Goal: Task Accomplishment & Management: Use online tool/utility

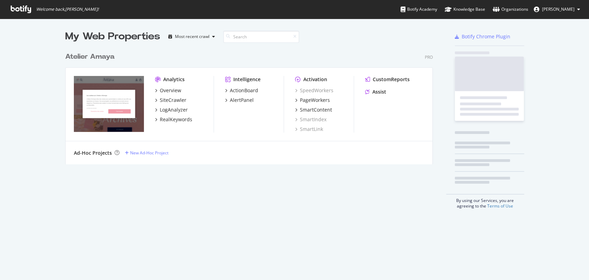
scroll to position [274, 577]
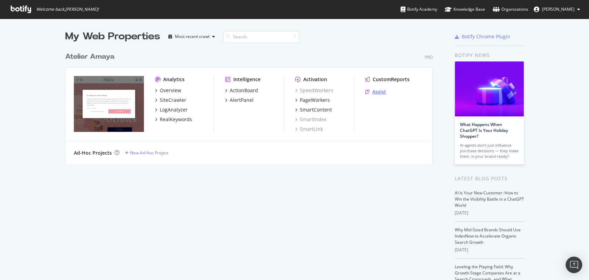
click at [373, 93] on div "Assist" at bounding box center [380, 91] width 14 height 7
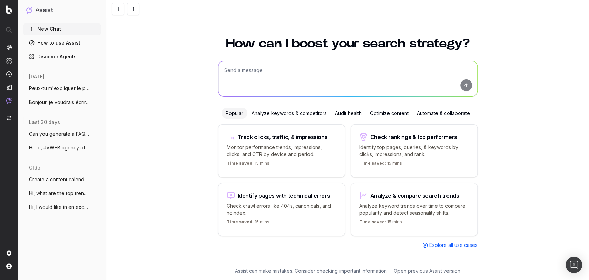
drag, startPoint x: 57, startPoint y: 102, endPoint x: 120, endPoint y: 103, distance: 62.8
click at [56, 102] on span "Bonjour, je voudrais écrire un nouvel ar" at bounding box center [59, 102] width 61 height 7
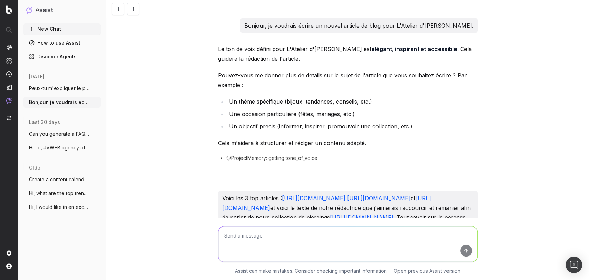
scroll to position [6781, 0]
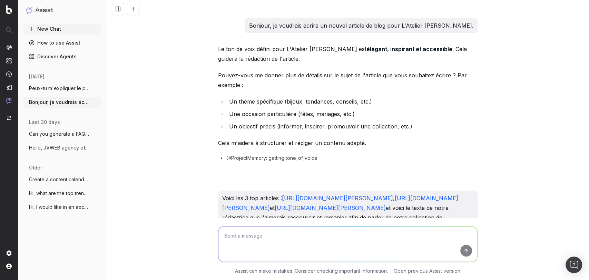
scroll to position [6781, 0]
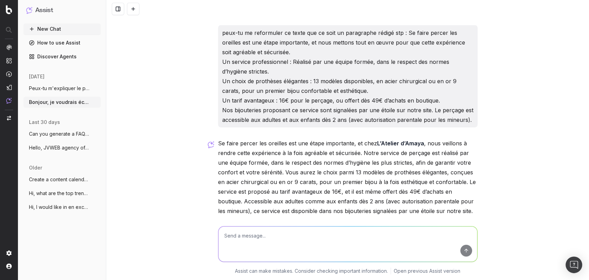
click at [258, 245] on textarea at bounding box center [348, 244] width 259 height 35
click at [394, 240] on textarea "Peux-tu me faire la traduction de l'article de blog en anglais stp :" at bounding box center [348, 244] width 259 height 35
paste textarea "Tout savoir sur les piercings d’oreilles chez L’Atelier [PERSON_NAME]"
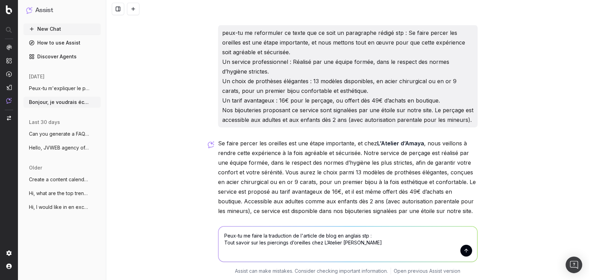
click at [278, 251] on textarea "Peux-tu me faire la traduction de l'article de blog en anglais stp : Tout savoi…" at bounding box center [348, 244] width 259 height 35
paste textarea "Les piercings d’oreilles ne sont pas seulement un acte de style, ils sont une m…"
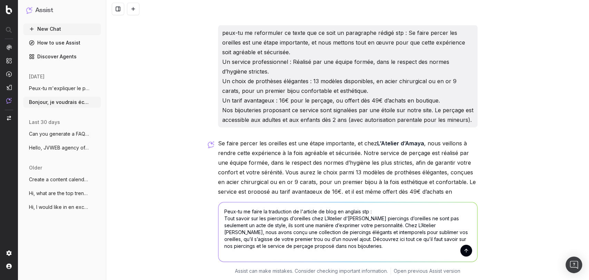
scroll to position [15, 0]
click at [261, 246] on textarea "Peux-tu me faire la traduction de l'article de blog en anglais stp : Tout savoi…" at bounding box center [348, 231] width 259 height 59
paste textarea "Une collection de piercings pensée pour vous"
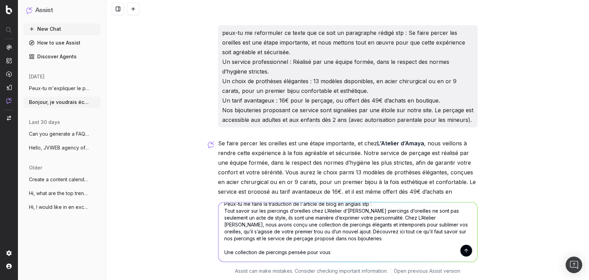
scroll to position [22, 0]
click at [360, 258] on textarea "Peux-tu me faire la traduction de l'article de blog en anglais stp : Tout savoi…" at bounding box center [348, 231] width 259 height 59
paste textarea "Notre collection de piercings a été imaginée pour répondre à toutes les envies,…"
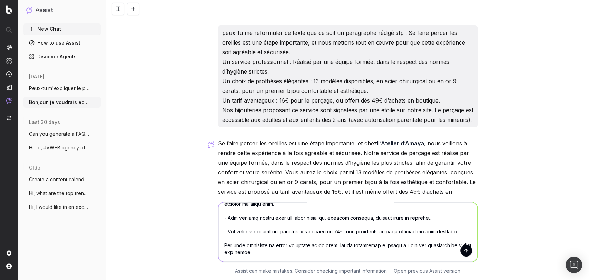
scroll to position [125, 0]
click at [270, 229] on textarea at bounding box center [348, 231] width 259 height 59
click at [265, 243] on textarea at bounding box center [348, 231] width 259 height 59
click at [232, 249] on textarea at bounding box center [348, 231] width 259 height 59
paste textarea "Le service de perçage chez L’Atelier d’Amaya"
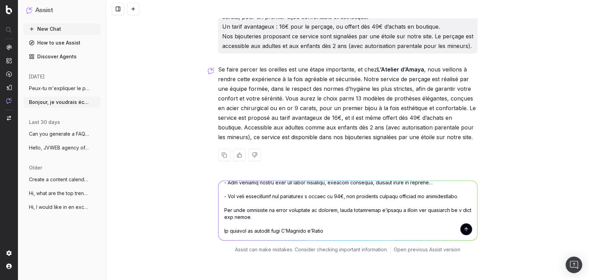
scroll to position [6858, 0]
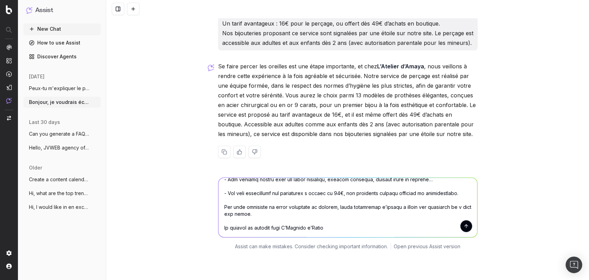
click at [313, 199] on textarea at bounding box center [348, 207] width 259 height 59
paste textarea "Se faire percer les oreilles est une étape importante, et chez L’Atelier d’Amay…"
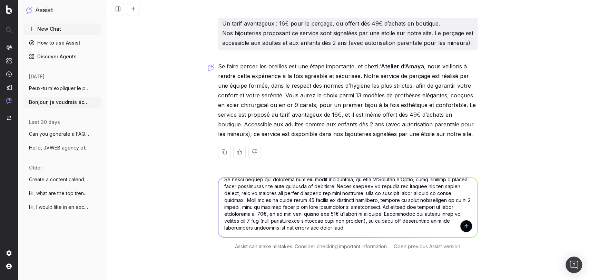
scroll to position [6959, 0]
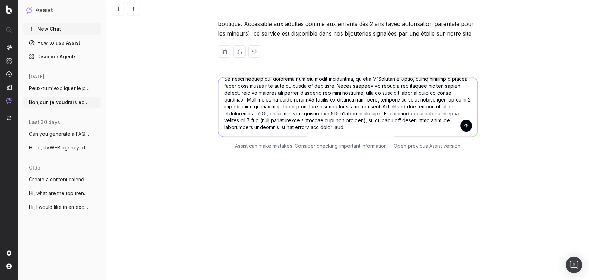
click at [249, 100] on textarea at bounding box center [348, 106] width 259 height 59
paste textarea "Sublimez vos oreilles avec des boucles d'oreilles à accumuler, sans piercings"
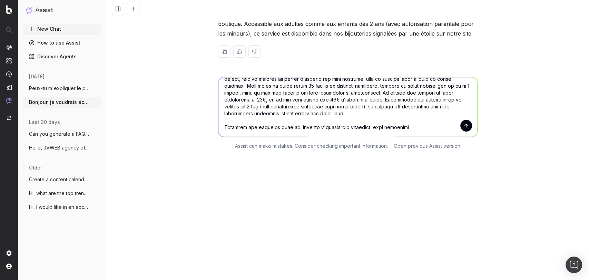
scroll to position [195, 0]
type textarea "Peux-tu me faire la traduction de l'article de blog en anglais stp : Tout savoi…"
click at [413, 95] on textarea at bounding box center [348, 106] width 259 height 59
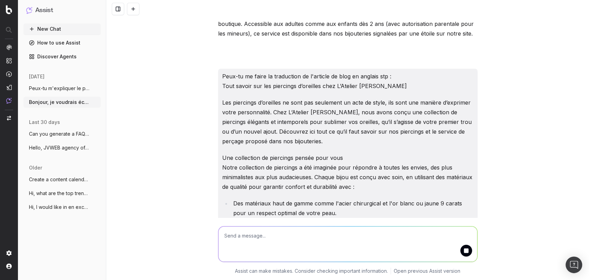
scroll to position [6775, 0]
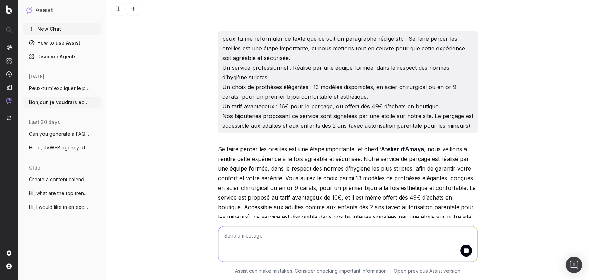
click at [468, 252] on button "submit" at bounding box center [467, 251] width 12 height 12
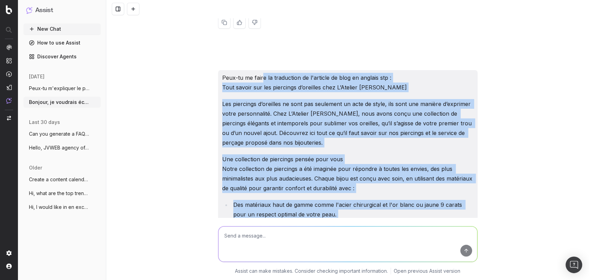
scroll to position [6964, 0]
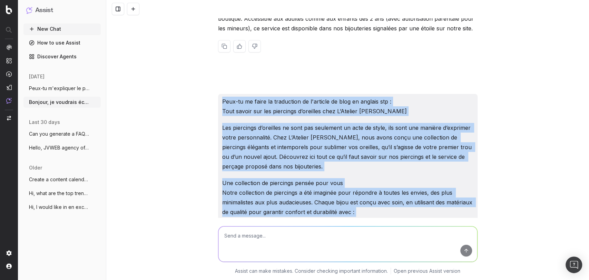
drag, startPoint x: 424, startPoint y: 196, endPoint x: 208, endPoint y: 77, distance: 247.7
click at [208, 77] on div "Bonjour, je voudrais écrire un nouvel article de blog pour L'Atelier d'Amaya. L…" at bounding box center [347, 140] width 483 height 280
copy div "Peux-tu me faire la traduction de l'article de blog en anglais stp : Tout savoi…"
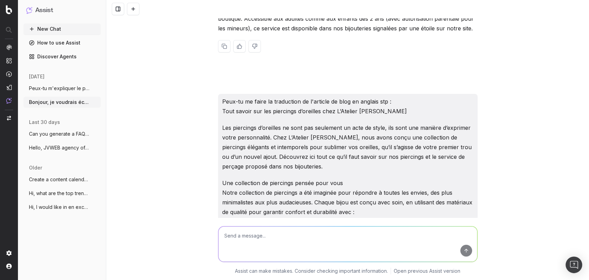
click at [266, 241] on textarea at bounding box center [348, 244] width 259 height 35
paste textarea "Peux-tu me faire la traduction de l'article de blog en anglais stp : Tout savoi…"
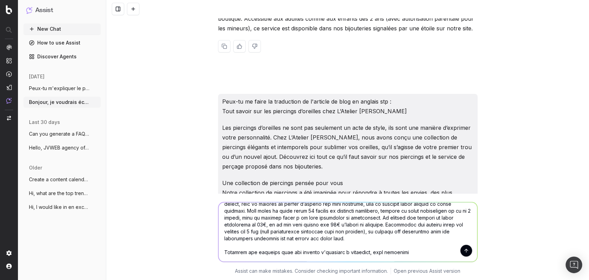
scroll to position [174, 0]
click at [307, 266] on div at bounding box center [347, 231] width 265 height 74
click at [302, 258] on textarea at bounding box center [348, 231] width 259 height 59
paste textarea "Les boucles d'oreilles à accumuler sont la tendance parfaite pour sublimer vos …"
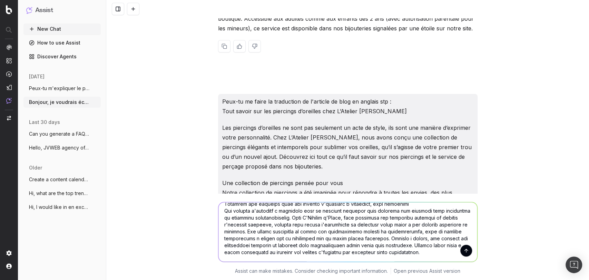
scroll to position [229, 0]
click at [321, 254] on textarea at bounding box center [348, 231] width 259 height 59
click at [321, 255] on textarea at bounding box center [348, 231] width 259 height 59
paste textarea "Découvrez également notre collection complète de boucles d'oreilles et créez de…"
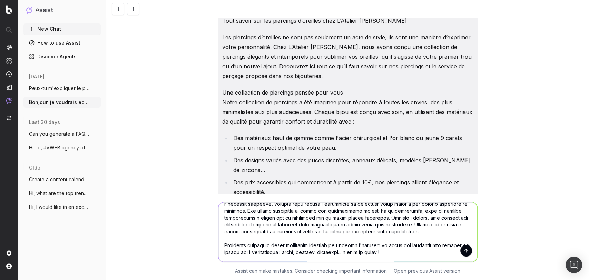
scroll to position [7156, 0]
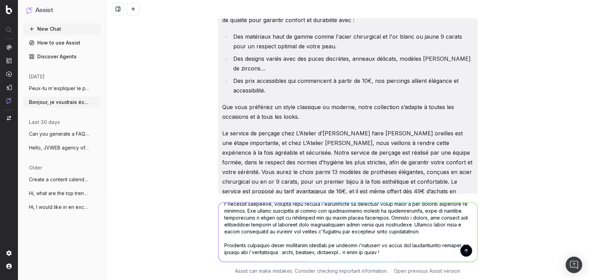
click at [402, 252] on textarea at bounding box center [348, 231] width 259 height 59
paste textarea "Vous pouvez également consulter les informations complètes sur notre page dédié…"
type textarea "Peux-tu me faire la traduction de l'article de blog en anglais stp : Tout savoi…"
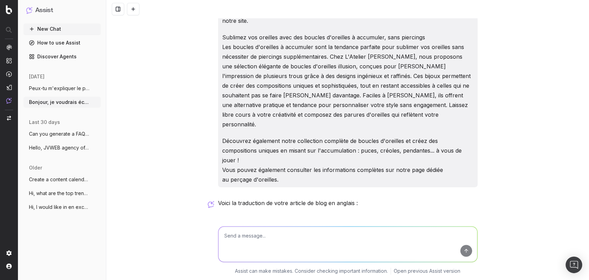
scroll to position [7704, 0]
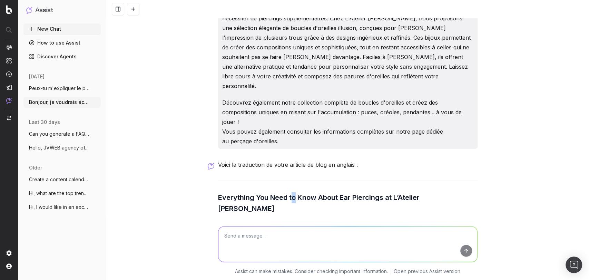
click at [290, 192] on h3 "Everything You Need to Know About Ear Piercings at L’Atelier [PERSON_NAME]" at bounding box center [348, 203] width 260 height 22
click at [289, 192] on h3 "Everything You Need to Know About Ear Piercings at L’Atelier [PERSON_NAME]" at bounding box center [348, 203] width 260 height 22
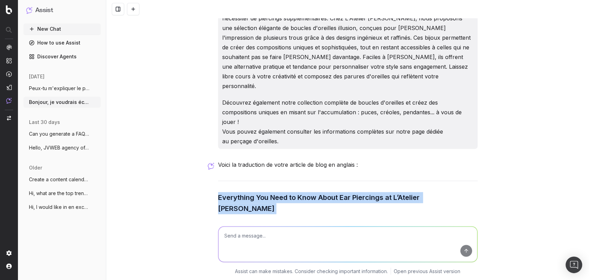
click at [289, 192] on h3 "Everything You Need to Know About Ear Piercings at L’Atelier [PERSON_NAME]" at bounding box center [348, 203] width 260 height 22
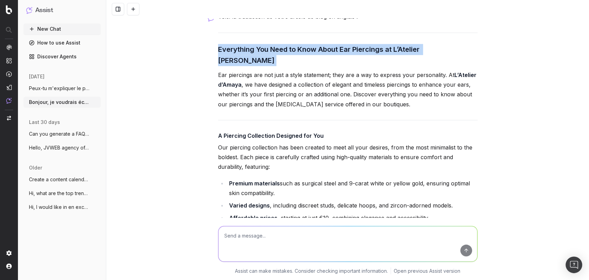
scroll to position [7743, 0]
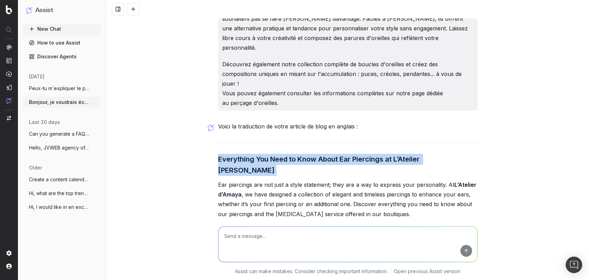
click at [257, 154] on h3 "Everything You Need to Know About Ear Piercings at L’Atelier [PERSON_NAME]" at bounding box center [348, 165] width 260 height 22
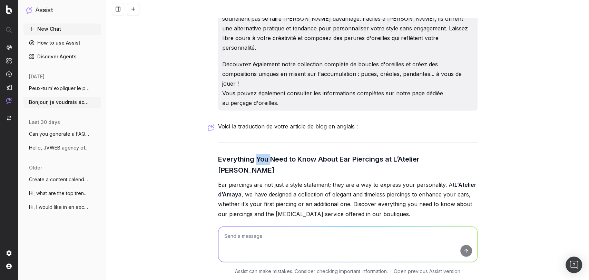
click at [257, 154] on h3 "Everything You Need to Know About Ear Piercings at L’Atelier [PERSON_NAME]" at bounding box center [348, 165] width 260 height 22
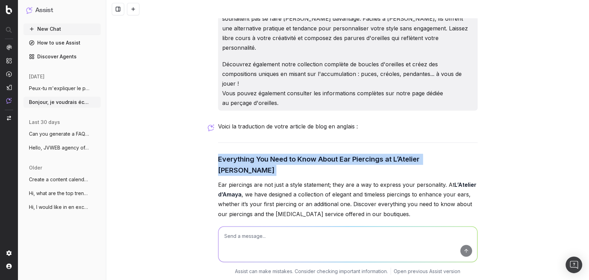
click at [257, 154] on h3 "Everything You Need to Know About Ear Piercings at L’Atelier [PERSON_NAME]" at bounding box center [348, 165] width 260 height 22
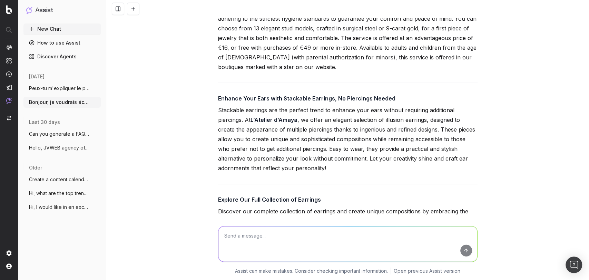
scroll to position [8149, 0]
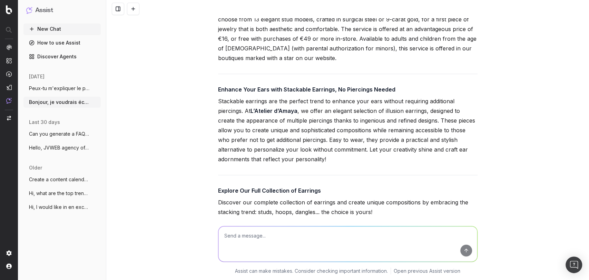
drag, startPoint x: 254, startPoint y: 238, endPoint x: 262, endPoint y: 235, distance: 8.4
click at [254, 238] on textarea at bounding box center [348, 244] width 259 height 35
paste textarea "tout-savoir-sur-les-piercings"
type textarea "et cette url stp : tout-savoir-sur-les-piercings ?"
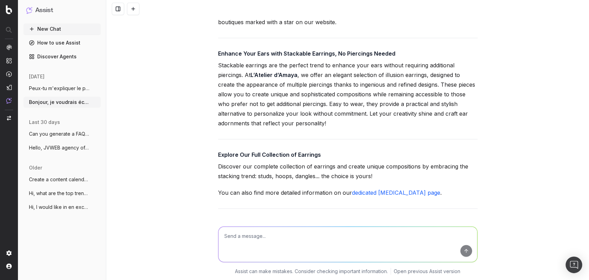
scroll to position [8251, 0]
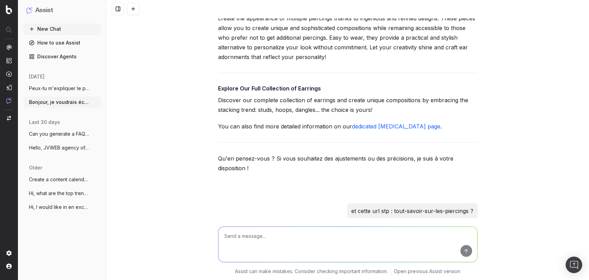
click at [262, 242] on code "everything-about-piercings" at bounding box center [258, 245] width 81 height 6
copy code "everything-about-piercings"
click at [246, 241] on textarea at bounding box center [348, 244] width 259 height 35
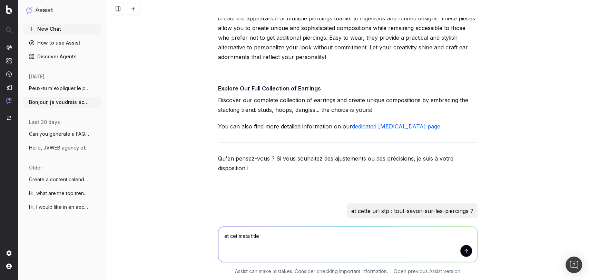
paste textarea "Découvrez notre collection de piercings élégants - L'Atelier d'Amaya"
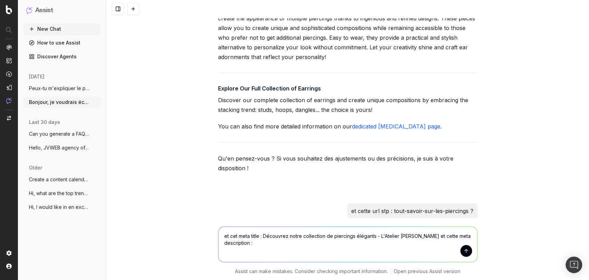
click at [278, 241] on textarea "et cet meta title : Découvrez notre collection de piercings élégants - L'Atelie…" at bounding box center [348, 244] width 259 height 35
paste textarea "Sublimez vos oreilles avec les piercings raffinés de L'Atelier d'Amaya. Découvr…"
type textarea "et cet meta title : Découvrez notre collection de piercings élégants - L'Atelie…"
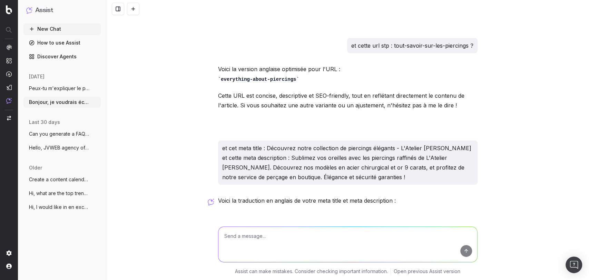
scroll to position [8454, 0]
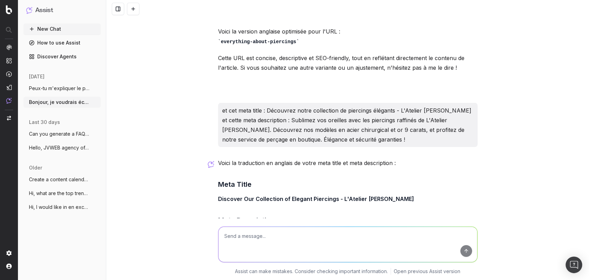
click at [218, 195] on strong "Discover Our Collection of Elegant Piercings - L'Atelier [PERSON_NAME]" at bounding box center [316, 198] width 196 height 7
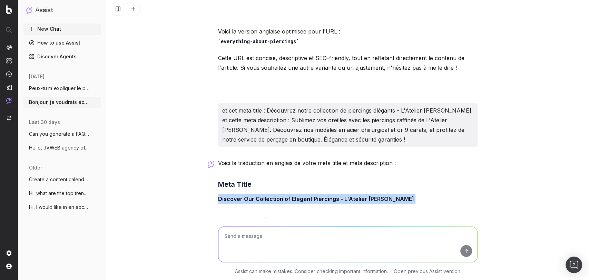
click at [218, 195] on strong "Discover Our Collection of Elegant Piercings - L'Atelier [PERSON_NAME]" at bounding box center [316, 198] width 196 height 7
copy strong "Discover Our Collection of Elegant Piercings - L'Atelier [PERSON_NAME]"
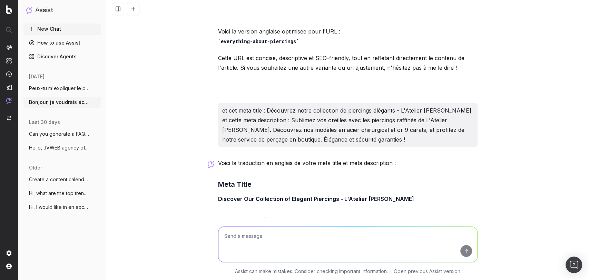
click at [262, 170] on div "Voici la traduction en anglais de votre meta title et meta description : Meta T…" at bounding box center [348, 232] width 260 height 148
click at [229, 230] on p "Enhance your ears with the refined piercings from L'Atelier [PERSON_NAME]. Expl…" at bounding box center [348, 244] width 260 height 29
drag, startPoint x: 245, startPoint y: 175, endPoint x: 211, endPoint y: 146, distance: 45.1
click at [211, 146] on div "Bonjour, je voudrais écrire un nouvel article de blog pour L'Atelier d'Amaya. L…" at bounding box center [347, 140] width 483 height 280
click at [258, 231] on strong "Enhance your ears with the refined piercings from L'Atelier [PERSON_NAME]. Expl…" at bounding box center [343, 244] width 250 height 26
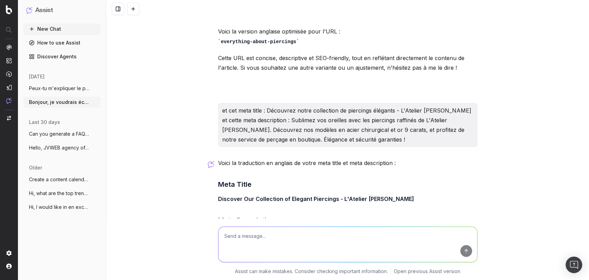
drag, startPoint x: 263, startPoint y: 168, endPoint x: 206, endPoint y: 150, distance: 60.1
click at [206, 150] on div "Bonjour, je voudrais écrire un nouvel article de blog pour L'Atelier d'Amaya. L…" at bounding box center [347, 140] width 483 height 280
click at [207, 147] on div "Bonjour, je voudrais écrire un nouvel article de blog pour L'Atelier d'Amaya. L…" at bounding box center [347, 140] width 483 height 280
copy strong "Enhance your ears with the refined piercings from L'Atelier [PERSON_NAME]. Expl…"
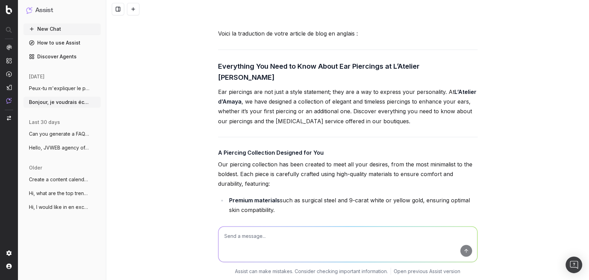
scroll to position [7764, 0]
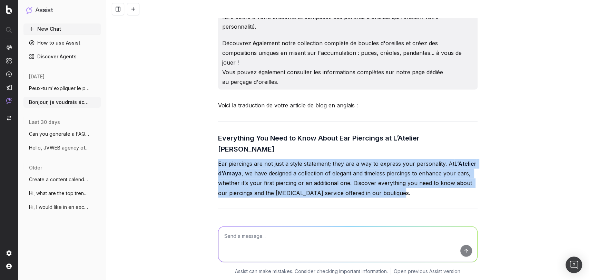
drag, startPoint x: 214, startPoint y: 85, endPoint x: 415, endPoint y: 114, distance: 203.1
copy p "Ear piercings are not just a style statement; they are a way to express your pe…"
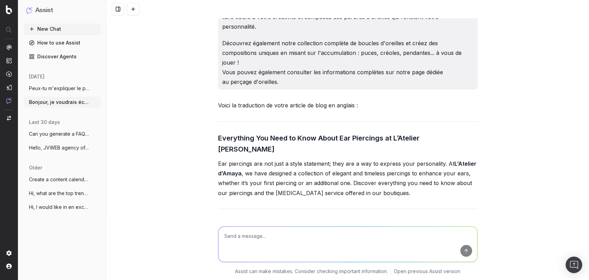
click at [259, 220] on h4 "A Piercing Collection Designed for You" at bounding box center [348, 224] width 260 height 8
click at [260, 220] on h4 "A Piercing Collection Designed for You" at bounding box center [348, 224] width 260 height 8
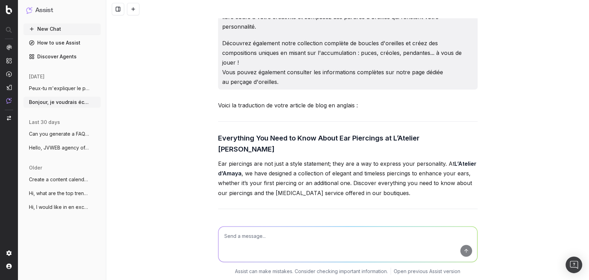
click at [237, 231] on p "Our piercing collection has been created to meet all your desires, from the mos…" at bounding box center [348, 245] width 260 height 29
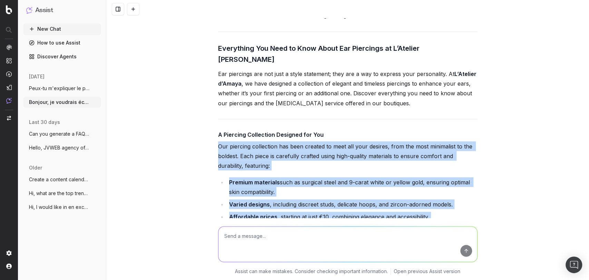
scroll to position [7917, 0]
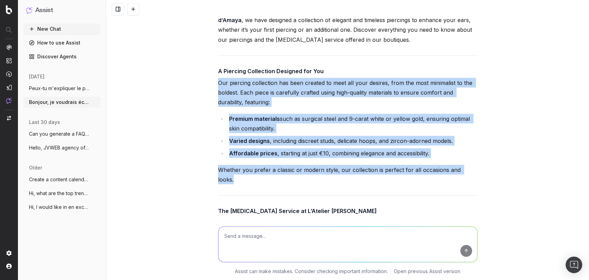
drag, startPoint x: 216, startPoint y: 157, endPoint x: 493, endPoint y: 80, distance: 287.2
click at [493, 80] on div "Bonjour, je voudrais écrire un nouvel article de blog pour L'Atelier d'Amaya. L…" at bounding box center [347, 140] width 483 height 280
copy div "Our piercing collection has been created to meet all your desires, from the mos…"
click at [277, 118] on div "Voici la traduction de votre article de blog en anglais : Everything You Need t…" at bounding box center [348, 242] width 260 height 590
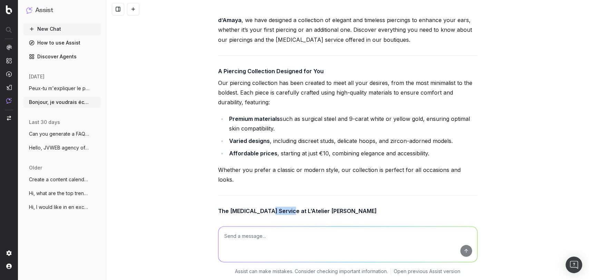
click at [277, 118] on div "Voici la traduction de votre article de blog en anglais : Everything You Need t…" at bounding box center [348, 242] width 260 height 590
click at [276, 206] on h4 "The [MEDICAL_DATA] Service at L’Atelier [PERSON_NAME]" at bounding box center [348, 210] width 260 height 8
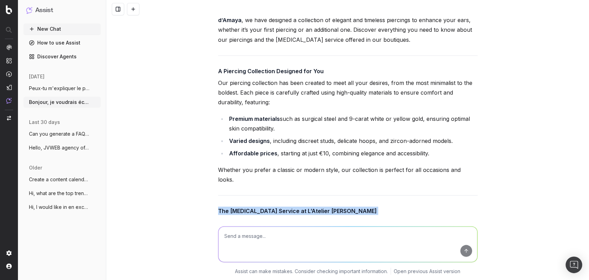
click at [276, 206] on h4 "The [MEDICAL_DATA] Service at L’Atelier [PERSON_NAME]" at bounding box center [348, 210] width 260 height 8
copy h4 "The [MEDICAL_DATA] Service at L’Atelier [PERSON_NAME]"
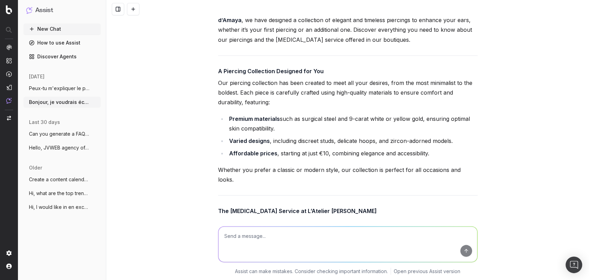
click at [237, 218] on p "Getting your ears pierced is an important step, and at L’Atelier d’Amaya , we e…" at bounding box center [348, 256] width 260 height 77
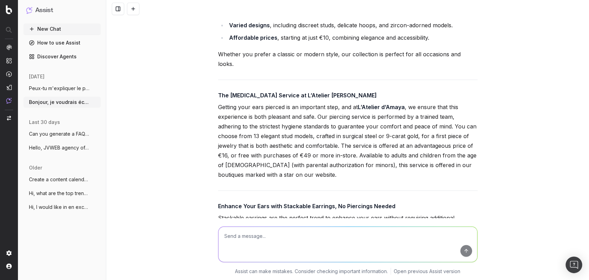
drag, startPoint x: 215, startPoint y: 136, endPoint x: 264, endPoint y: 94, distance: 65.4
click at [264, 94] on div "Voici la traduction de votre article de blog en anglais : Everything You Need t…" at bounding box center [348, 127] width 260 height 590
copy div "Getting your ears pierced is an important step, and at L’Atelier d’Amaya , we e…"
click at [284, 202] on h4 "Enhance Your Ears with Stackable Earrings, No Piercings Needed" at bounding box center [348, 206] width 260 height 8
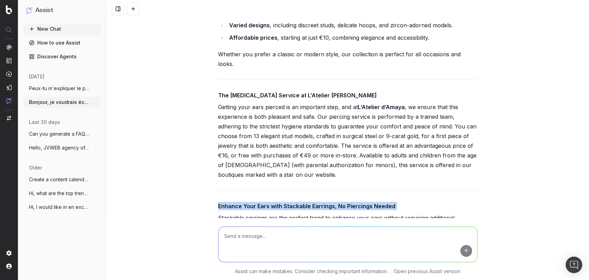
click at [284, 202] on h4 "Enhance Your Ears with Stackable Earrings, No Piercings Needed" at bounding box center [348, 206] width 260 height 8
copy h4 "Enhance Your Ears with Stackable Earrings, No Piercings Needed"
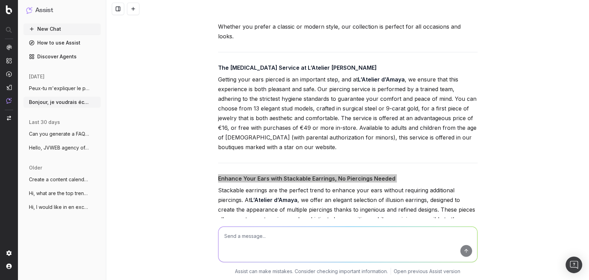
scroll to position [8063, 0]
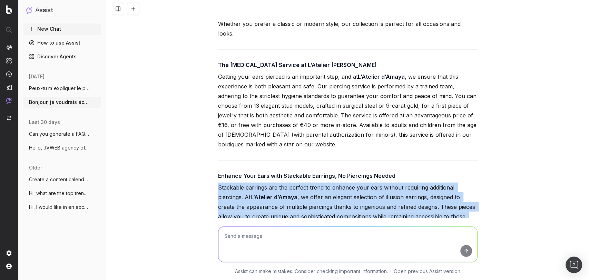
drag, startPoint x: 292, startPoint y: 159, endPoint x: 203, endPoint y: 94, distance: 109.7
click at [203, 94] on div "Bonjour, je voudrais écrire un nouvel article de blog pour L'Atelier d'Amaya. L…" at bounding box center [347, 140] width 483 height 280
copy p "Stackable earrings are the perfect trend to enhance your ears without requiring…"
click at [261, 183] on p "Stackable earrings are the perfect trend to enhance your ears without requiring…" at bounding box center [348, 217] width 260 height 68
drag, startPoint x: 296, startPoint y: 159, endPoint x: 215, endPoint y: 99, distance: 100.3
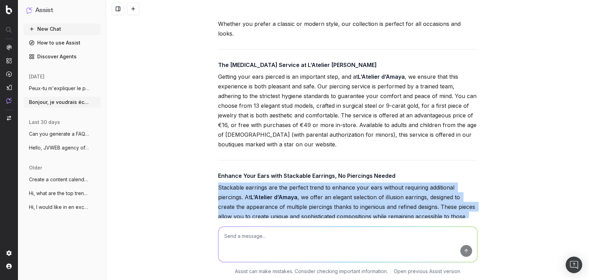
click at [218, 183] on p "Stackable earrings are the perfect trend to enhance your ears without requiring…" at bounding box center [348, 217] width 260 height 68
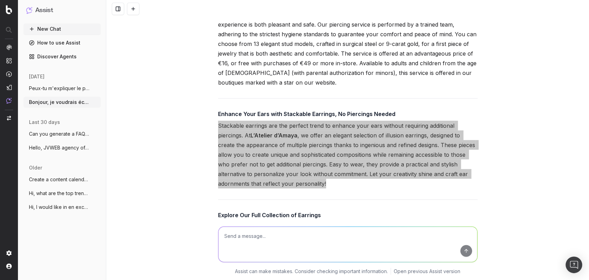
scroll to position [8125, 0]
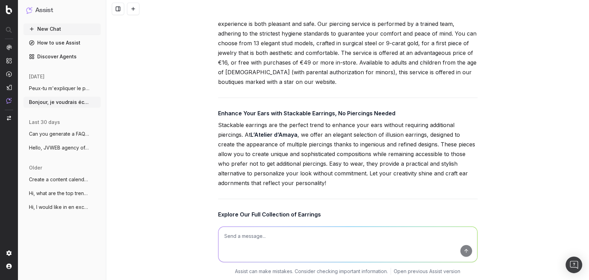
click at [324, 221] on p "Discover our complete collection of earrings and create unique compositions by …" at bounding box center [348, 230] width 260 height 19
click at [244, 248] on p "You can also find more detailed information on our dedicated ear-piercing page ." at bounding box center [348, 253] width 260 height 10
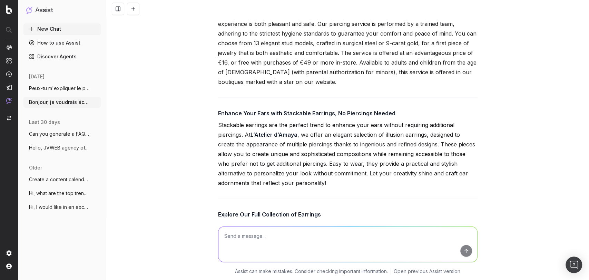
click at [244, 248] on p "You can also find more detailed information on our dedicated ear-piercing page ." at bounding box center [348, 253] width 260 height 10
click at [242, 229] on textarea at bounding box center [348, 244] width 259 height 35
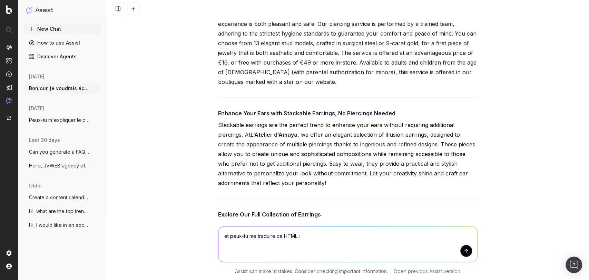
paste textarea "<style> body { margin: 0; padding: 0; font-family: Urbanist; } .accordion { wid…"
type textarea "et peux-tu me traduire ce HTML : <style> body { margin: 0; padding: 0; font-fam…"
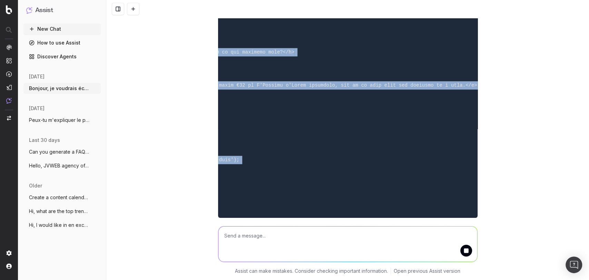
scroll to position [0, 0]
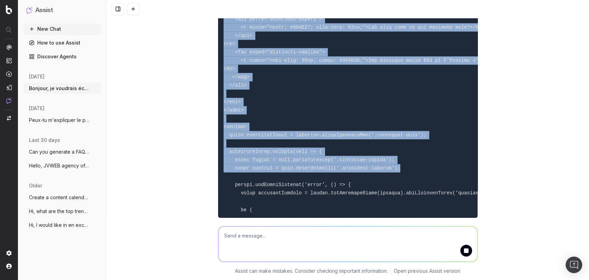
drag, startPoint x: 218, startPoint y: 98, endPoint x: 389, endPoint y: 207, distance: 202.5
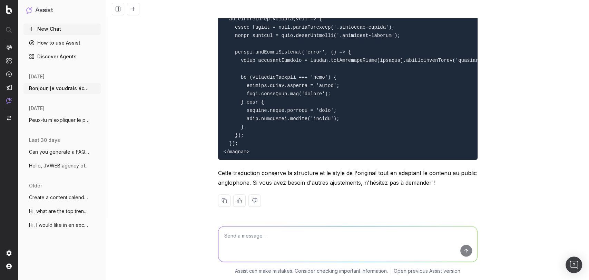
scroll to position [10720, 0]
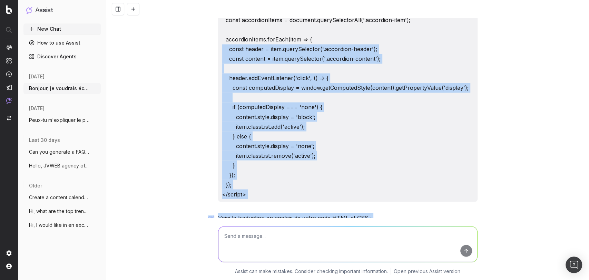
scroll to position [9762, 0]
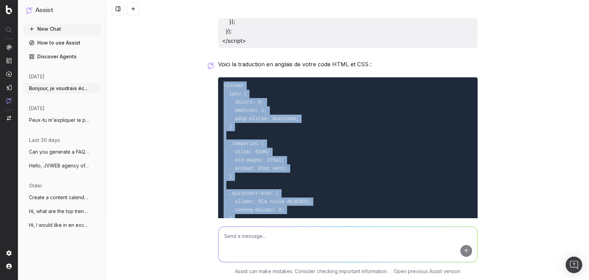
drag, startPoint x: 254, startPoint y: 147, endPoint x: 221, endPoint y: 142, distance: 33.3
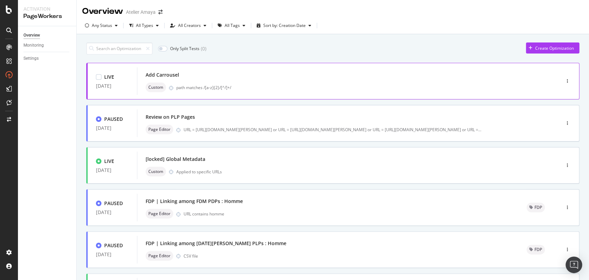
click at [514, 83] on div "Custom path matches /[a-z]{2}/[^/]+/" at bounding box center [339, 88] width 386 height 10
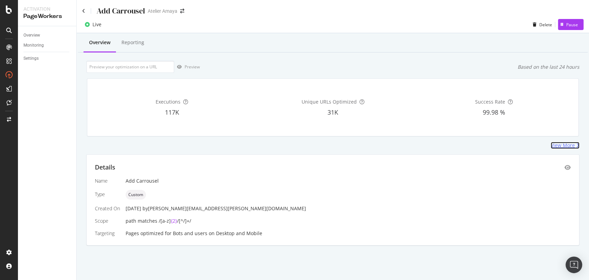
click at [566, 145] on div "View More" at bounding box center [563, 145] width 24 height 7
drag, startPoint x: 127, startPoint y: 183, endPoint x: 181, endPoint y: 183, distance: 53.5
click at [181, 183] on div "Add Carrousel" at bounding box center [348, 180] width 445 height 7
click at [83, 9] on icon at bounding box center [83, 11] width 3 height 5
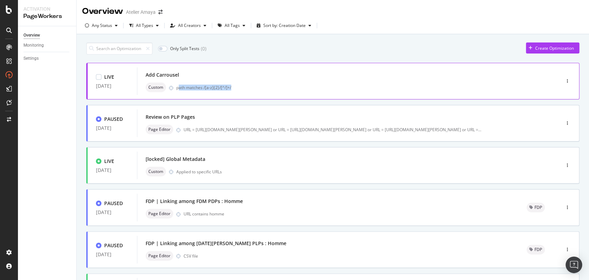
drag, startPoint x: 178, startPoint y: 87, endPoint x: 237, endPoint y: 87, distance: 59.0
click at [237, 87] on div "path matches /[a-z]{2}/[^/]+/" at bounding box center [353, 88] width 355 height 6
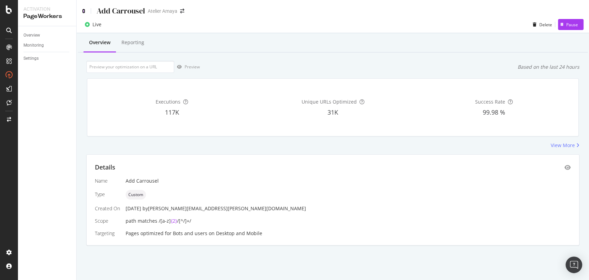
click at [84, 10] on icon at bounding box center [83, 11] width 3 height 5
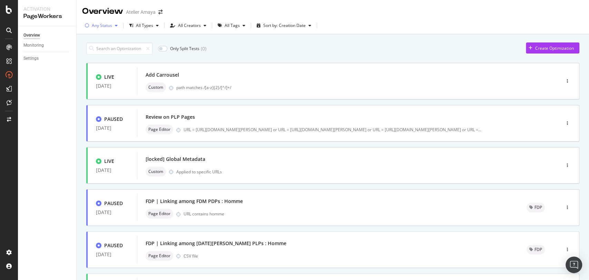
click at [110, 21] on div "Any Status" at bounding box center [101, 25] width 38 height 10
click at [106, 50] on div "( 49 )" at bounding box center [109, 52] width 8 height 6
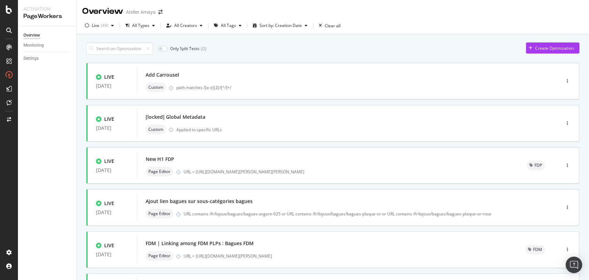
click at [58, 167] on div "Overview Monitoring Settings" at bounding box center [47, 153] width 58 height 254
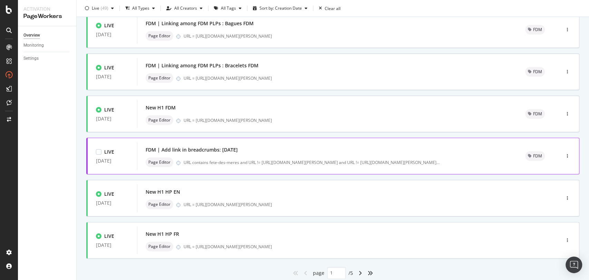
scroll to position [243, 0]
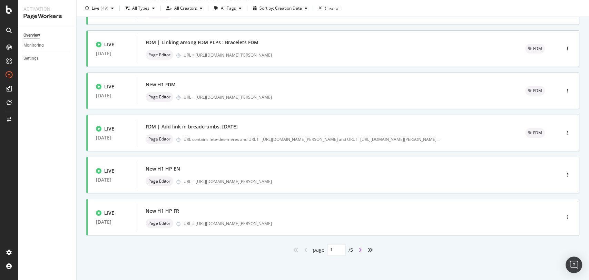
click at [359, 251] on icon "angle-right" at bounding box center [360, 250] width 3 height 6
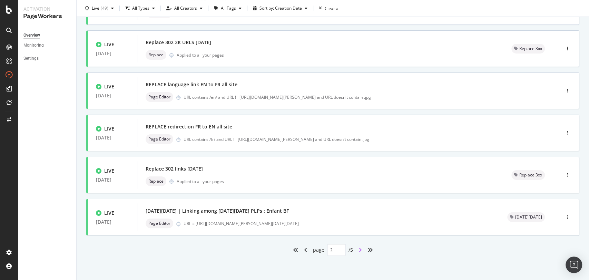
click at [359, 249] on icon "angle-right" at bounding box center [360, 250] width 3 height 6
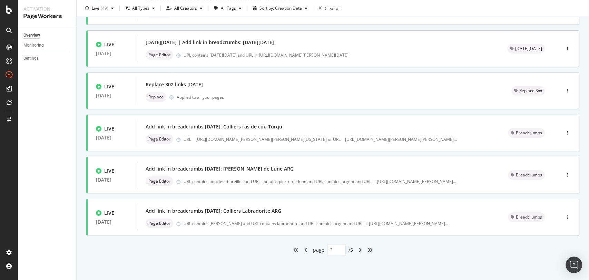
click at [359, 246] on div "angle-right" at bounding box center [360, 249] width 9 height 11
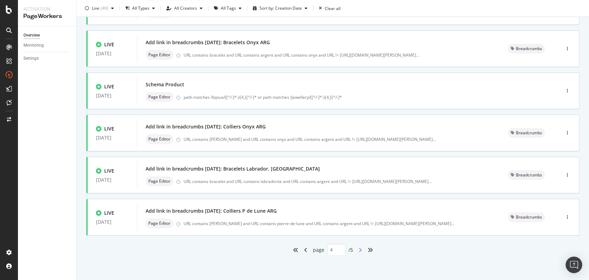
click at [359, 247] on icon "angle-right" at bounding box center [360, 250] width 3 height 6
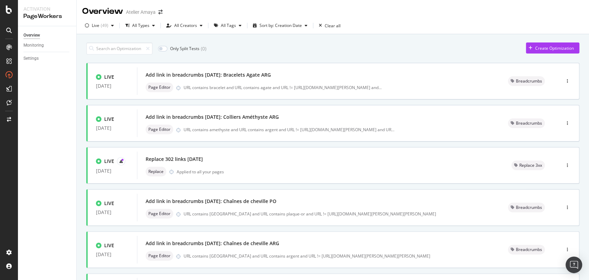
scroll to position [201, 0]
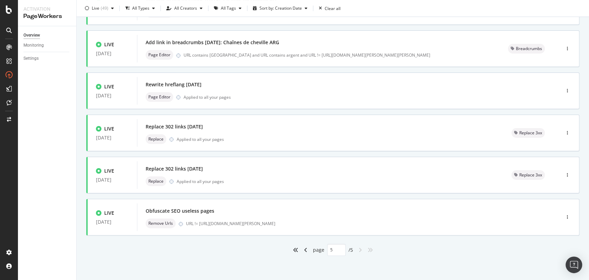
drag, startPoint x: 293, startPoint y: 247, endPoint x: 292, endPoint y: 255, distance: 8.0
click at [293, 247] on icon "angles-left" at bounding box center [296, 250] width 6 height 6
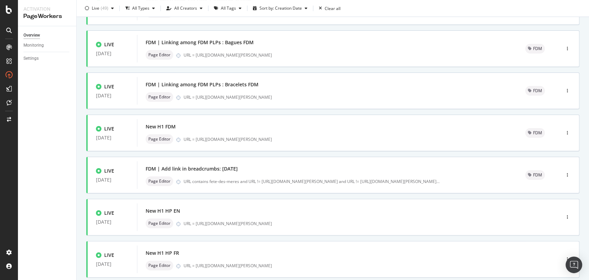
type input "1"
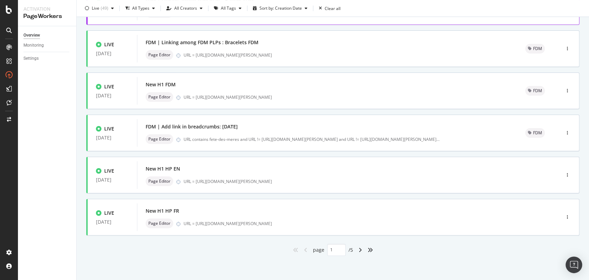
scroll to position [13, 0]
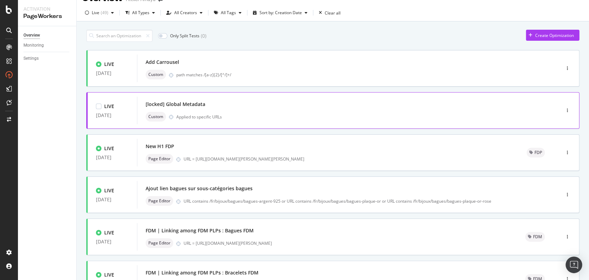
click at [172, 106] on div "[locked] Global Metadata" at bounding box center [176, 104] width 60 height 7
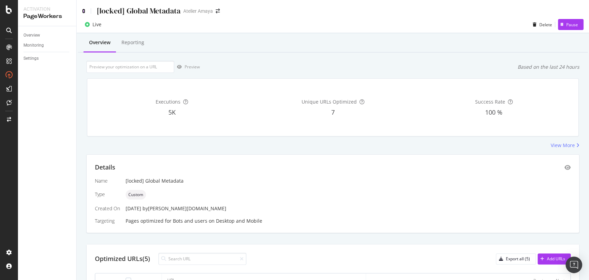
click at [83, 9] on icon at bounding box center [83, 11] width 3 height 5
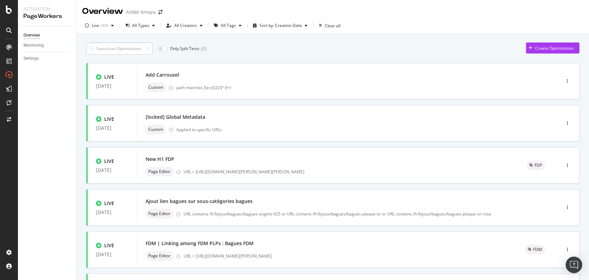
click at [109, 53] on input at bounding box center [119, 48] width 66 height 12
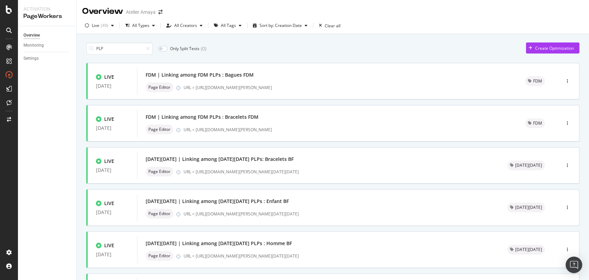
click at [109, 54] on input "PLP" at bounding box center [119, 48] width 66 height 12
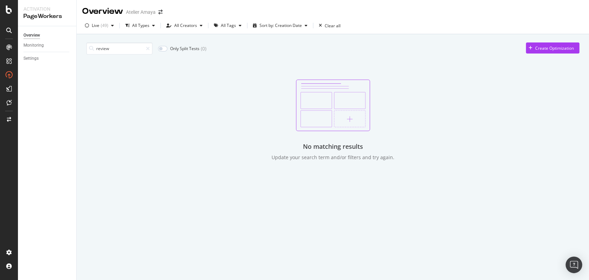
click at [109, 54] on input "review" at bounding box center [119, 48] width 66 height 12
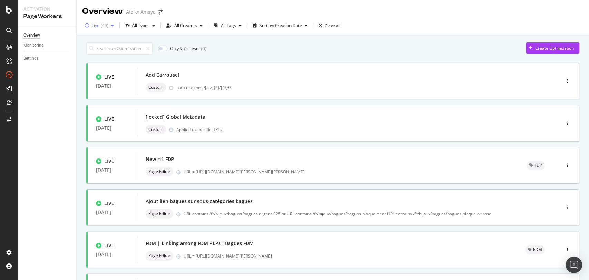
click at [90, 27] on div "button" at bounding box center [87, 25] width 10 height 4
click at [92, 39] on div at bounding box center [91, 40] width 6 height 6
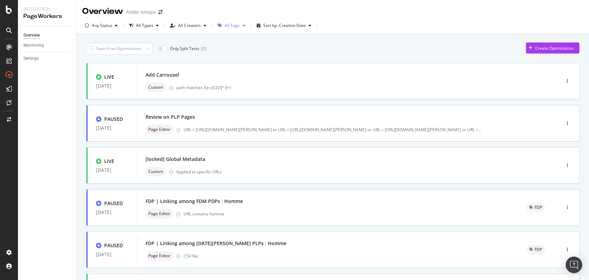
click at [229, 25] on div "All Tags" at bounding box center [232, 25] width 15 height 4
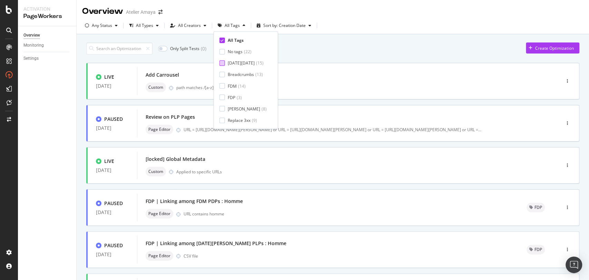
click at [231, 63] on div "Black Friday" at bounding box center [241, 63] width 27 height 6
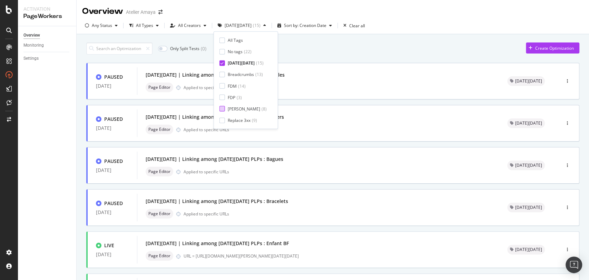
click at [234, 106] on div "Noel" at bounding box center [244, 109] width 32 height 6
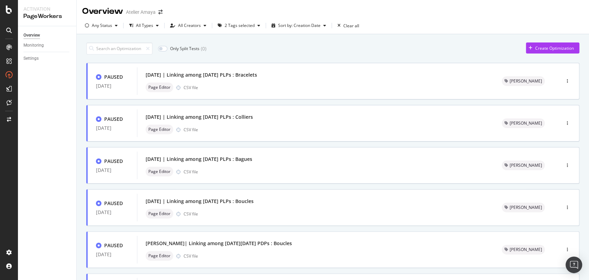
click at [44, 128] on div "Overview Monitoring Settings" at bounding box center [47, 153] width 58 height 254
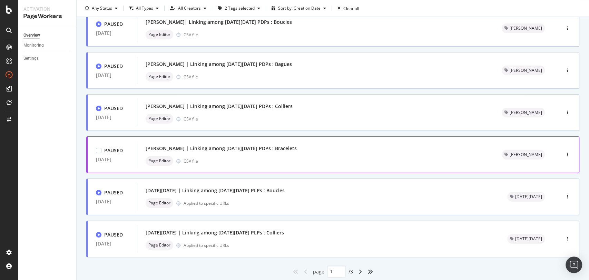
scroll to position [243, 0]
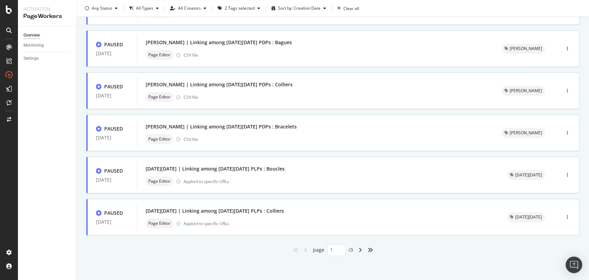
click at [356, 249] on div "angle-right" at bounding box center [360, 249] width 9 height 11
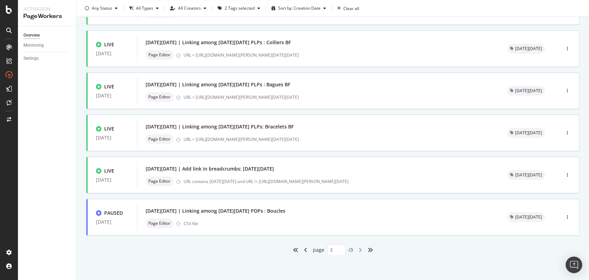
click at [359, 251] on icon "angle-right" at bounding box center [360, 250] width 3 height 6
type input "3"
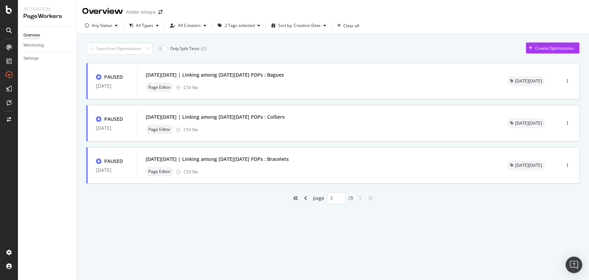
scroll to position [0, 0]
click at [281, 170] on div "Page Editor CSV file" at bounding box center [318, 172] width 345 height 10
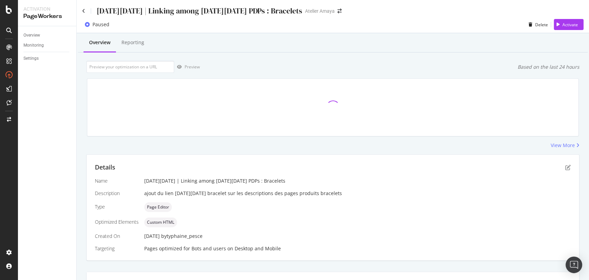
click at [83, 8] on div "Black Friday | Linking among black friday PDPs : Bracelets" at bounding box center [192, 11] width 220 height 11
click at [83, 11] on icon at bounding box center [83, 11] width 3 height 5
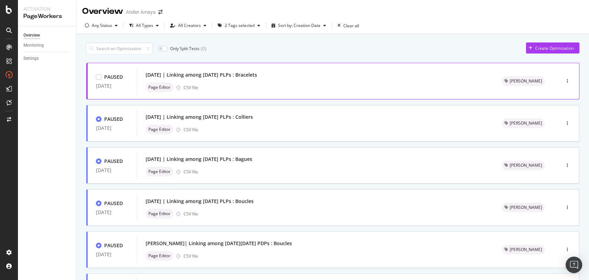
click at [320, 74] on div "Noël | Linking among noël PLPs : Bracelets" at bounding box center [316, 75] width 340 height 10
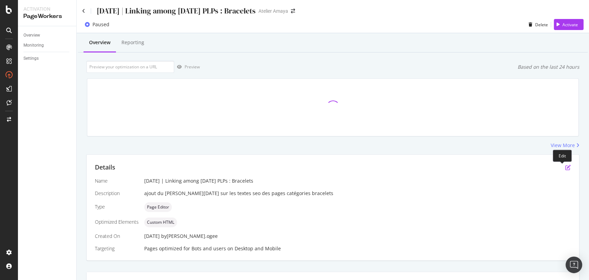
click at [566, 165] on icon "pen-to-square" at bounding box center [569, 168] width 6 height 6
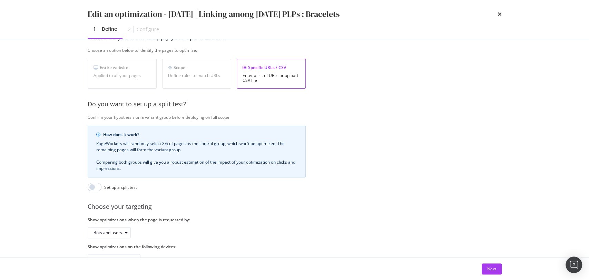
scroll to position [103, 0]
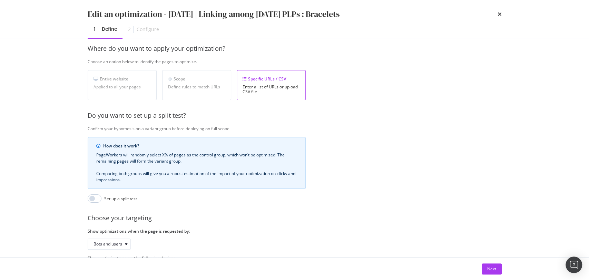
click at [483, 263] on div "Next" at bounding box center [295, 269] width 442 height 22
click at [503, 270] on div "Next" at bounding box center [295, 269] width 442 height 22
click at [493, 268] on div "Next" at bounding box center [492, 269] width 9 height 6
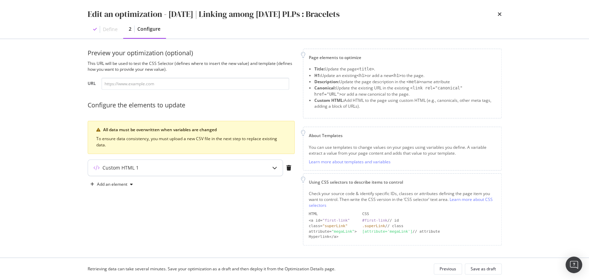
scroll to position [4, 0]
click at [150, 167] on div "Custom HTML 1" at bounding box center [171, 168] width 167 height 7
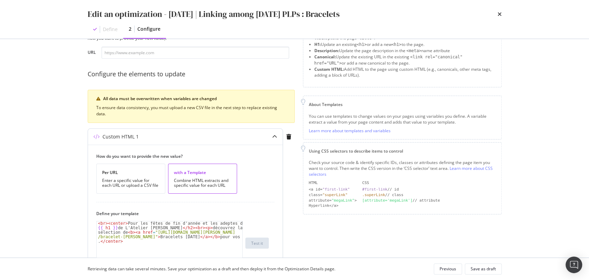
scroll to position [119, 0]
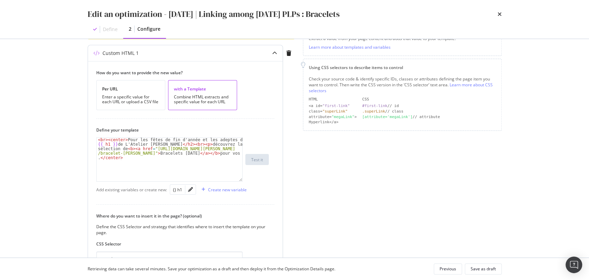
type textarea "<br><center>Pour les fêtes de fin d'année et les adeptes des {{ h1 }} de L'Atel…"
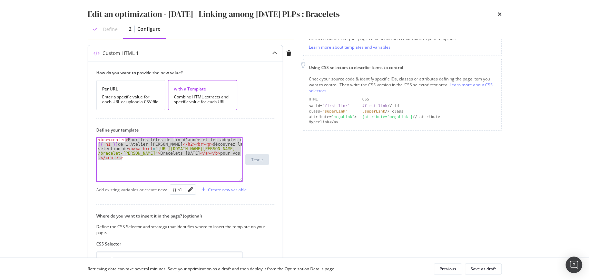
drag, startPoint x: 124, startPoint y: 139, endPoint x: 136, endPoint y: 161, distance: 24.9
click at [136, 161] on div "< br > < center > Pour les fêtes de fin d'année et les adeptes des {{ h1 }} de …" at bounding box center [170, 182] width 146 height 88
click at [142, 160] on div "< br > < center > Pour les fêtes de fin d'année et les adeptes des {{ h1 }} de …" at bounding box center [170, 160] width 146 height 44
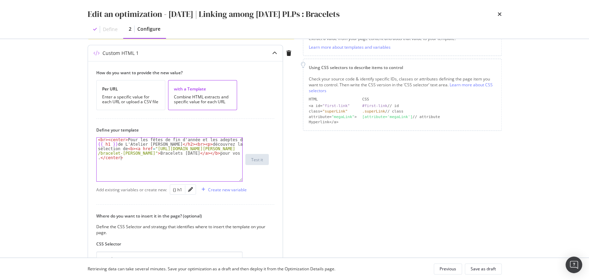
click at [134, 160] on div "< br > < center > Pour les fêtes de fin d'année et les adeptes des {{ h1 }} de …" at bounding box center [170, 182] width 146 height 88
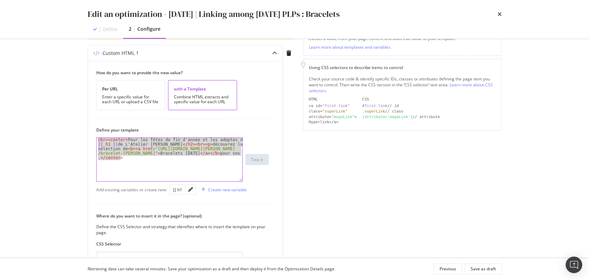
drag, startPoint x: 128, startPoint y: 160, endPoint x: 81, endPoint y: 139, distance: 51.1
click at [81, 139] on div "Preview your optimization (optional) This URL will be used to test the CSS Sele…" at bounding box center [295, 148] width 442 height 219
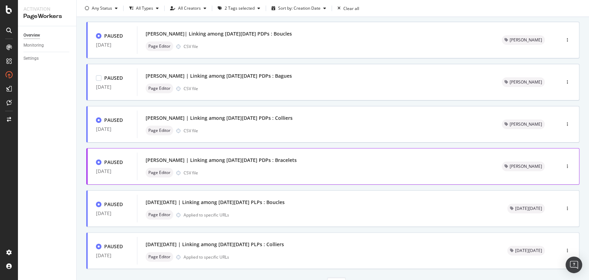
scroll to position [243, 0]
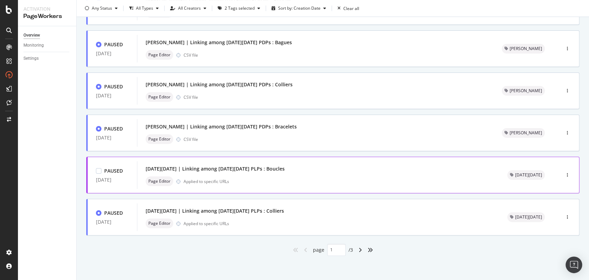
click at [268, 172] on div "Black Friday | Linking among black friday PLPs : Boucles" at bounding box center [215, 168] width 139 height 7
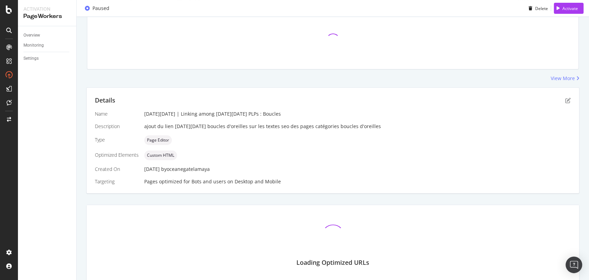
scroll to position [98, 0]
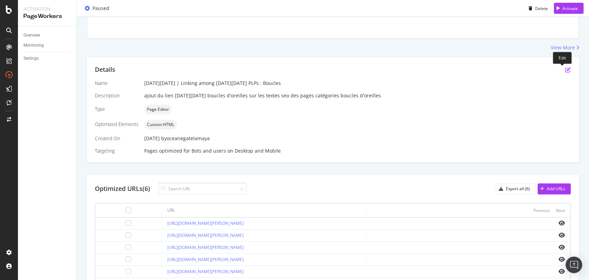
click at [566, 71] on icon "pen-to-square" at bounding box center [569, 70] width 6 height 6
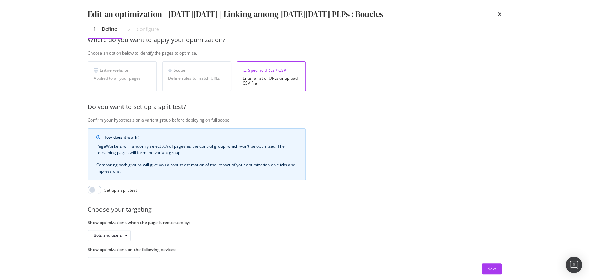
scroll to position [141, 0]
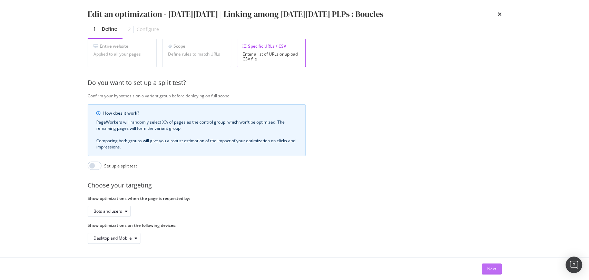
click at [489, 271] on div "Next" at bounding box center [492, 269] width 9 height 6
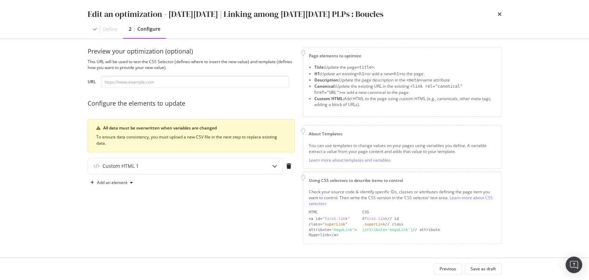
scroll to position [4, 0]
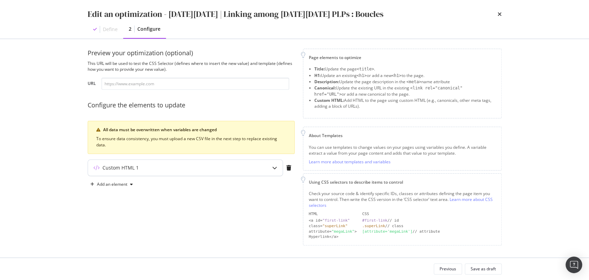
click at [131, 165] on div "Custom HTML 1" at bounding box center [121, 167] width 36 height 7
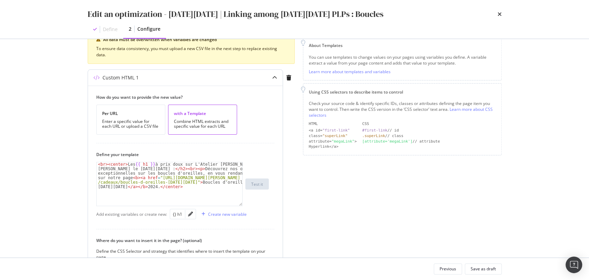
scroll to position [119, 0]
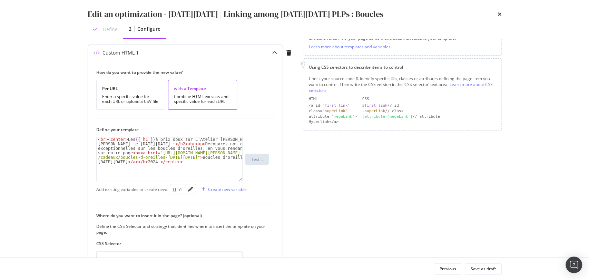
type textarea "<br><center>Les {{ h1 }} à prix doux sur L'Atelier d'Amaya durant le Black Frid…"
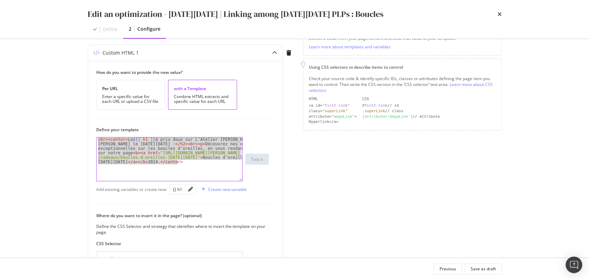
drag, startPoint x: 192, startPoint y: 162, endPoint x: 85, endPoint y: 139, distance: 110.3
click at [85, 139] on div "Preview your optimization (optional) This URL will be used to test the CSS Sele…" at bounding box center [295, 148] width 442 height 219
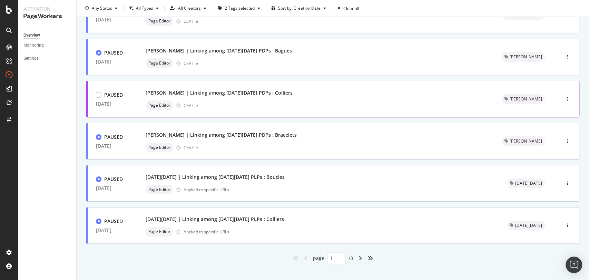
scroll to position [243, 0]
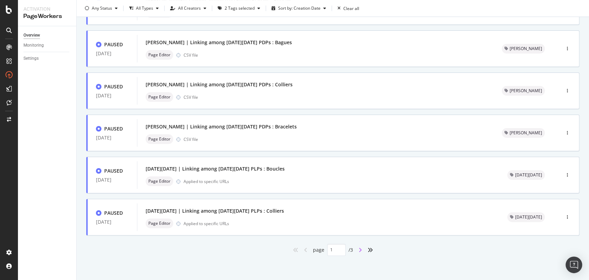
click at [359, 251] on icon "angle-right" at bounding box center [360, 250] width 3 height 6
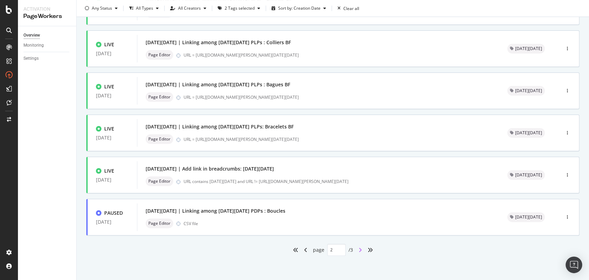
type input "2"
click at [241, 213] on div "Black Friday | Linking among black friday PDPs : Boucles" at bounding box center [216, 211] width 140 height 7
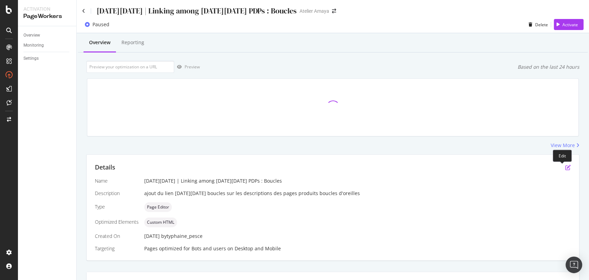
click at [566, 169] on icon "pen-to-square" at bounding box center [569, 168] width 6 height 6
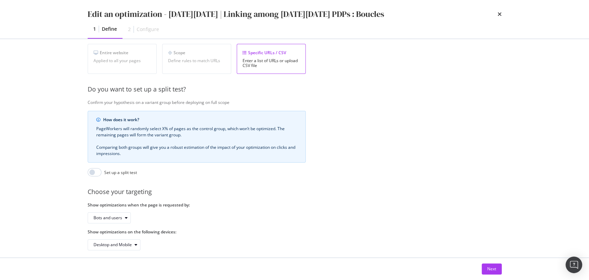
scroll to position [141, 0]
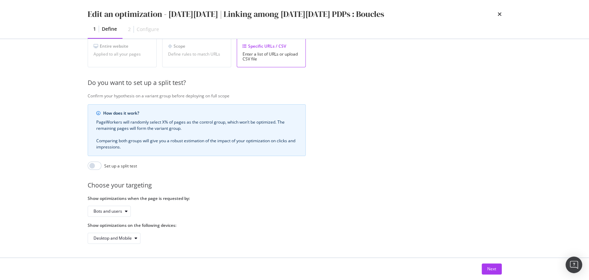
click at [478, 266] on div "Next" at bounding box center [295, 268] width 414 height 11
click at [497, 271] on button "Next" at bounding box center [492, 268] width 20 height 11
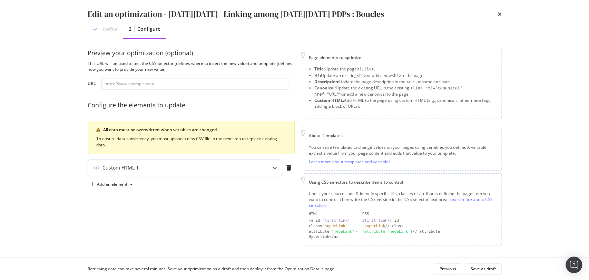
click at [138, 172] on div "Custom HTML 1" at bounding box center [185, 168] width 195 height 16
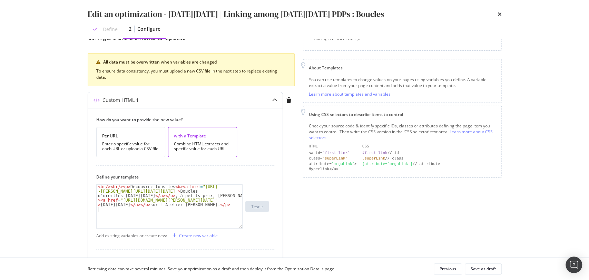
scroll to position [157, 0]
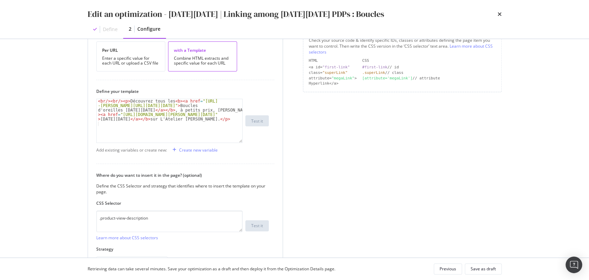
type textarea "<br/><br/><p>Découvrez tous les <b><a href="https://atelier-amaya.com/fr/cadeau…"
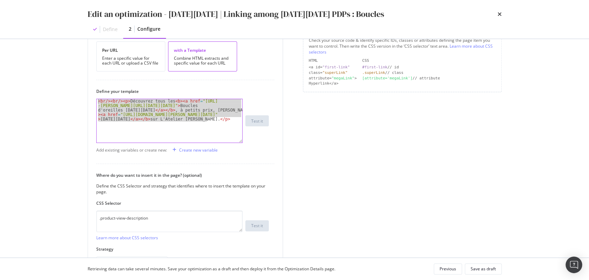
drag, startPoint x: 213, startPoint y: 119, endPoint x: 62, endPoint y: 103, distance: 151.1
click at [62, 103] on div "Edit an optimization - Black Friday | Linking among black friday PDPs : Boucles…" at bounding box center [294, 140] width 589 height 280
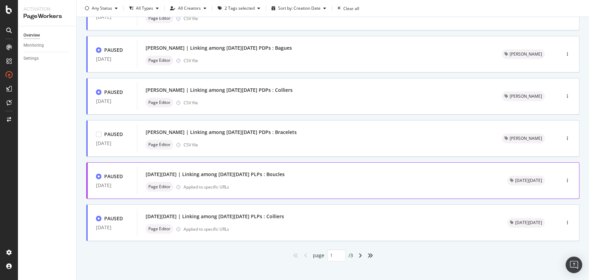
scroll to position [243, 0]
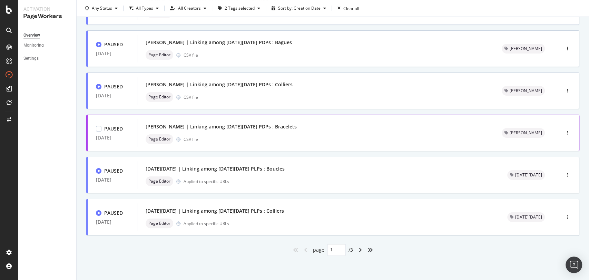
click at [222, 134] on div "Page Editor CSV file" at bounding box center [316, 139] width 340 height 10
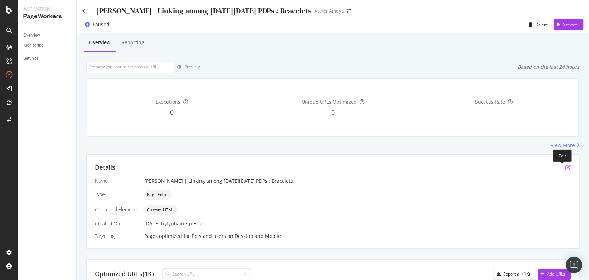
click at [566, 167] on icon "pen-to-square" at bounding box center [569, 168] width 6 height 6
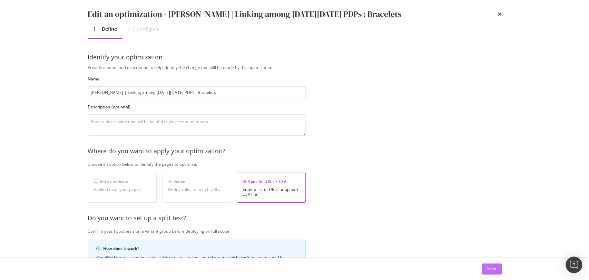
click at [493, 271] on div "Next" at bounding box center [492, 269] width 9 height 6
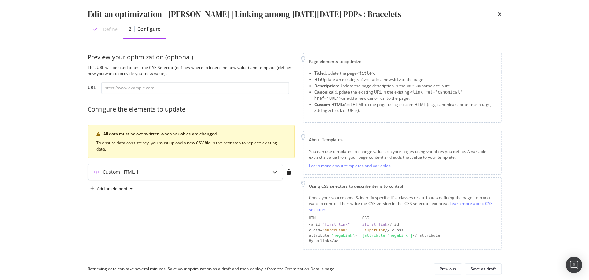
click at [108, 170] on div "Custom HTML 1" at bounding box center [121, 171] width 36 height 7
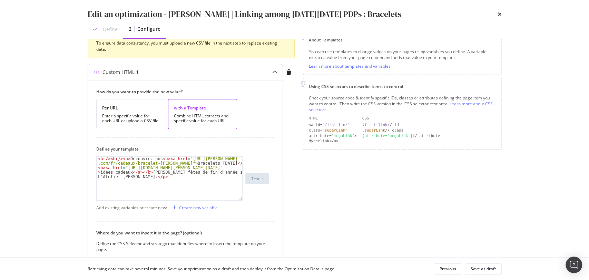
scroll to position [115, 0]
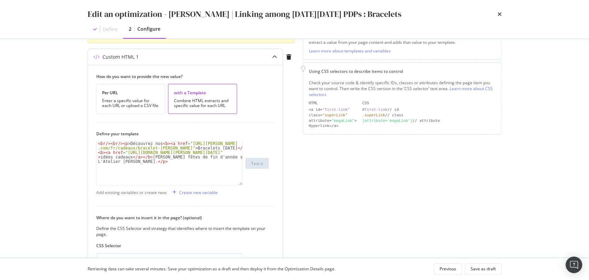
type textarea "<br/><br/><p>Découvrez nos <b><a href="https://atelier-amaya.com/fr/cadeaux/bra…"
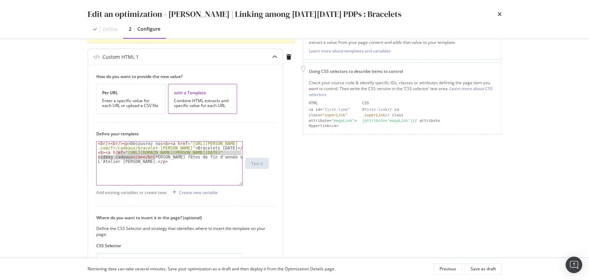
drag, startPoint x: 155, startPoint y: 158, endPoint x: 106, endPoint y: 148, distance: 50.0
click at [106, 148] on div "< br /> < br /> < p > Découvrez nos < b > < a href = "https://atelier-amaya .co…" at bounding box center [170, 186] width 146 height 88
click at [164, 160] on div "< br /> < br /> < p > Découvrez nos < b > < a href = "https://atelier-amaya .co…" at bounding box center [170, 186] width 146 height 88
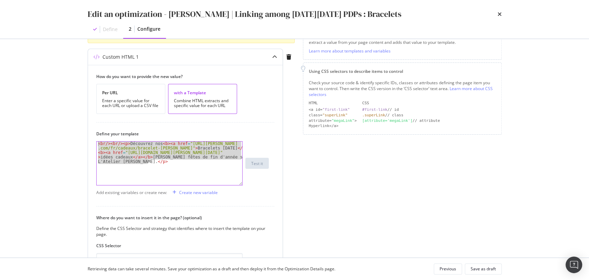
drag, startPoint x: 164, startPoint y: 164, endPoint x: 89, endPoint y: 141, distance: 78.5
click at [89, 141] on div "How do you want to provide the new value? Per URL Enter a specific value for ea…" at bounding box center [185, 191] width 195 height 253
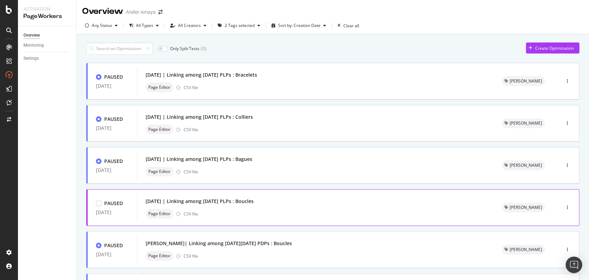
click at [266, 203] on div "Noël | Linking among noël PLPs : Boucles" at bounding box center [316, 201] width 340 height 10
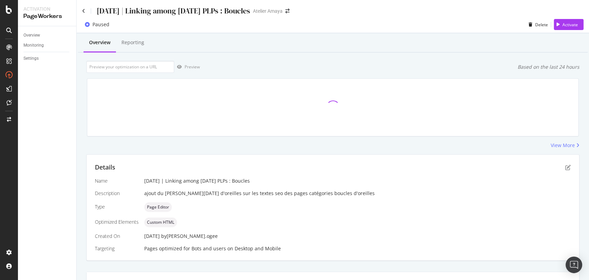
scroll to position [124, 0]
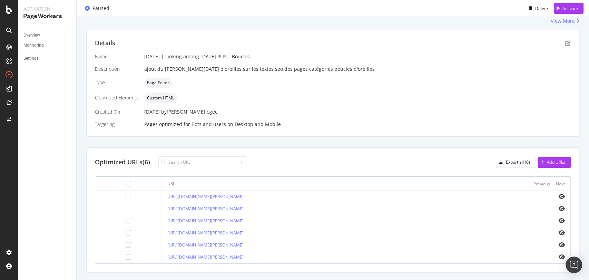
click at [561, 46] on div "Details" at bounding box center [333, 43] width 476 height 9
click at [566, 45] on icon "pen-to-square" at bounding box center [569, 43] width 6 height 6
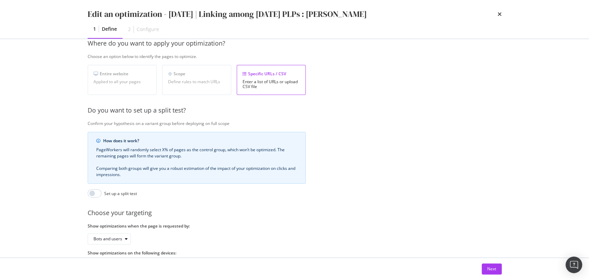
scroll to position [141, 0]
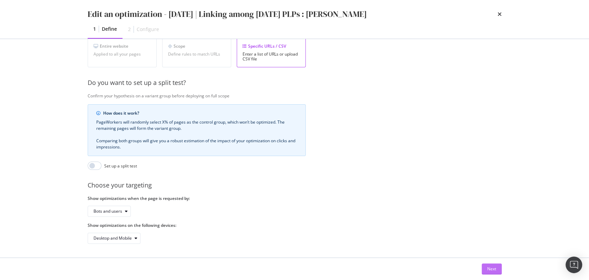
click at [486, 264] on button "Next" at bounding box center [492, 268] width 20 height 11
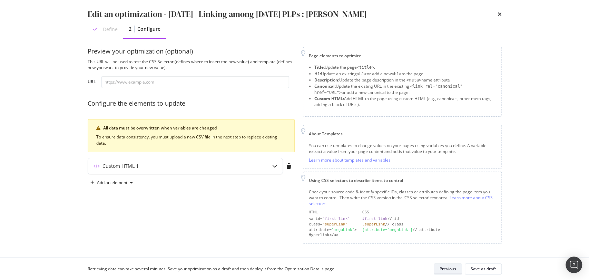
scroll to position [4, 0]
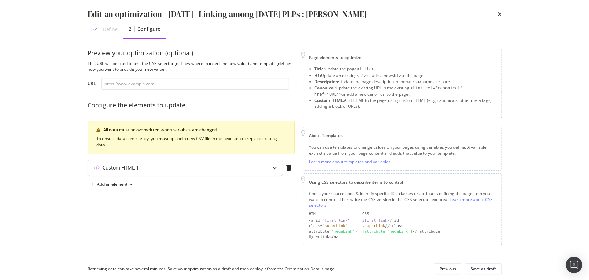
click at [153, 170] on div "Custom HTML 1" at bounding box center [171, 167] width 167 height 7
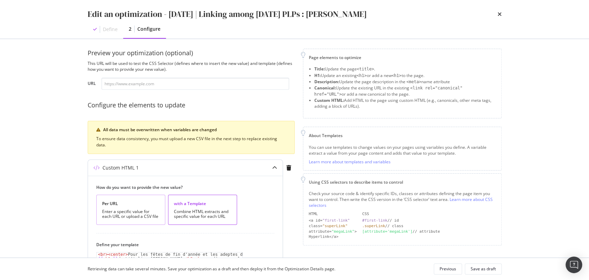
scroll to position [196, 0]
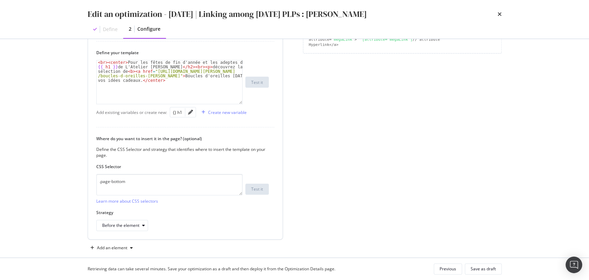
type textarea "<br><center>Pour les fêtes de fin d'année et les adeptes des {{ h1 }} de L'Atel…"
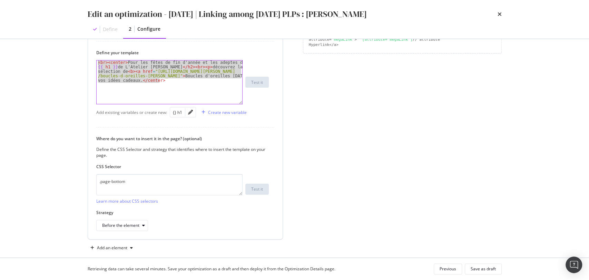
drag, startPoint x: 180, startPoint y: 85, endPoint x: 91, endPoint y: 60, distance: 91.4
click at [91, 60] on div "How do you want to provide the new value? Per URL Enter a specific value for ea…" at bounding box center [185, 112] width 195 height 256
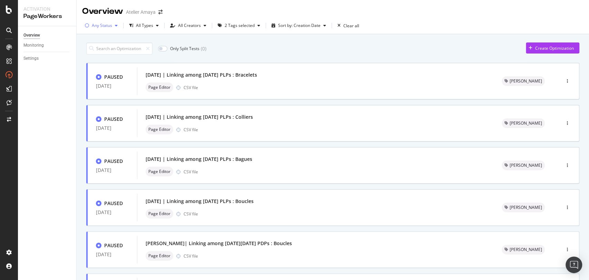
click at [100, 30] on div "Any Status" at bounding box center [101, 25] width 38 height 10
click at [98, 52] on div "Live" at bounding box center [100, 52] width 8 height 6
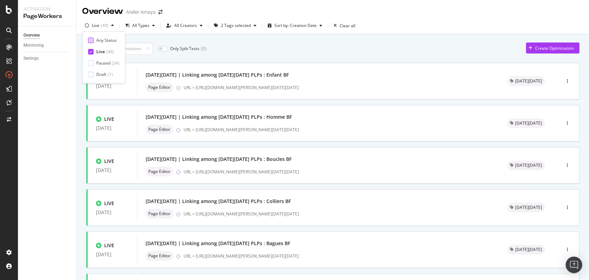
click at [90, 42] on div at bounding box center [91, 40] width 6 height 6
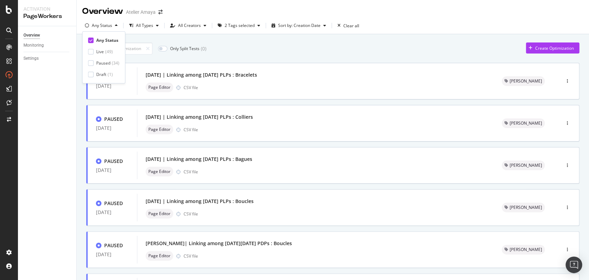
click at [90, 42] on icon at bounding box center [90, 39] width 3 height 3
click at [92, 52] on div at bounding box center [91, 52] width 6 height 6
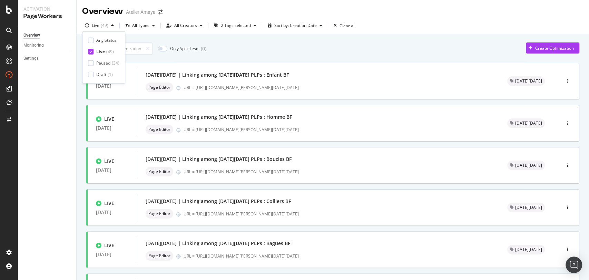
click at [61, 111] on div "Overview Monitoring Settings" at bounding box center [47, 153] width 58 height 254
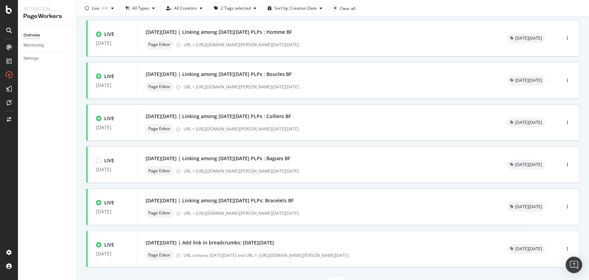
scroll to position [117, 0]
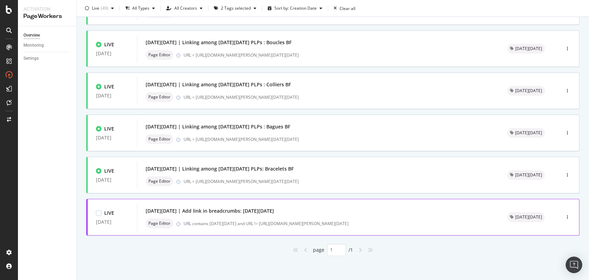
click at [202, 211] on div "Black Friday | Add link in breadcrumbs: Black Friday" at bounding box center [210, 211] width 128 height 7
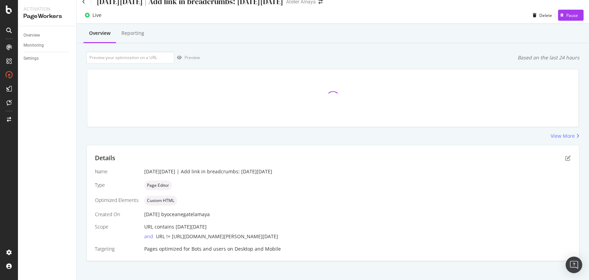
scroll to position [14, 0]
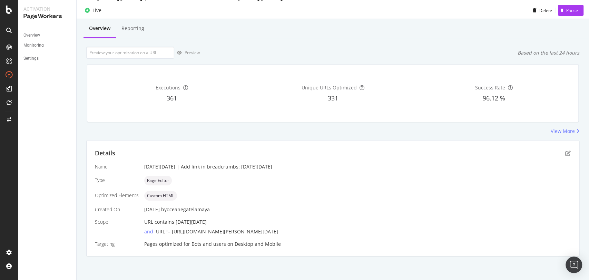
drag, startPoint x: 283, startPoint y: 227, endPoint x: 172, endPoint y: 235, distance: 110.8
click at [172, 235] on div "Name Black Friday | Add link in breadcrumbs: Black Friday Type Page Editor Opti…" at bounding box center [333, 205] width 476 height 84
copy span "https://atelier-amaya.com/fr/black-friday-bijoux"
drag, startPoint x: 199, startPoint y: 166, endPoint x: 261, endPoint y: 164, distance: 61.8
click at [263, 166] on div "Black Friday | Add link in breadcrumbs: Black Friday" at bounding box center [357, 166] width 427 height 7
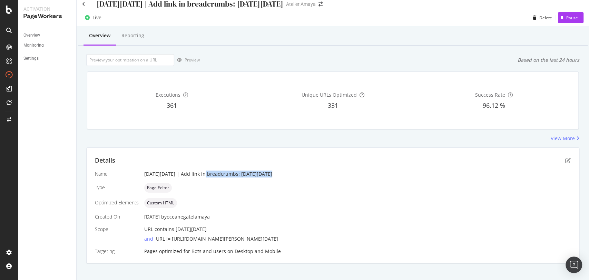
scroll to position [0, 0]
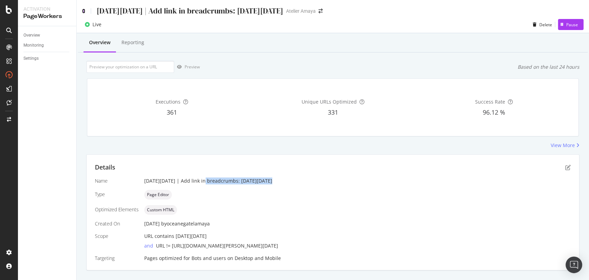
click at [82, 10] on icon at bounding box center [83, 11] width 3 height 5
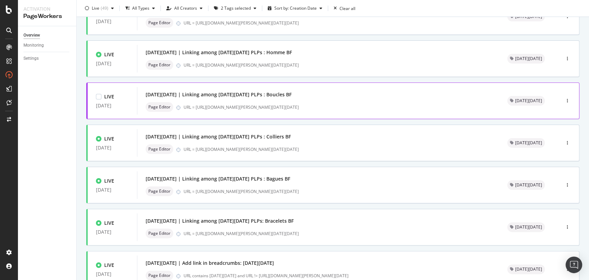
scroll to position [117, 0]
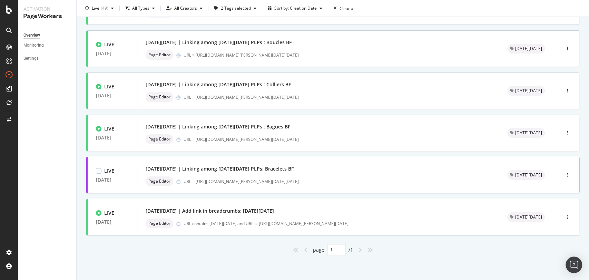
click at [195, 175] on div "Black Friday | Linking among black friday PLPs: Bracelets BF Page Editor URL = …" at bounding box center [318, 175] width 345 height 22
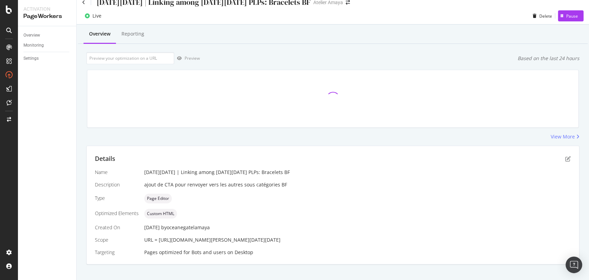
scroll to position [17, 0]
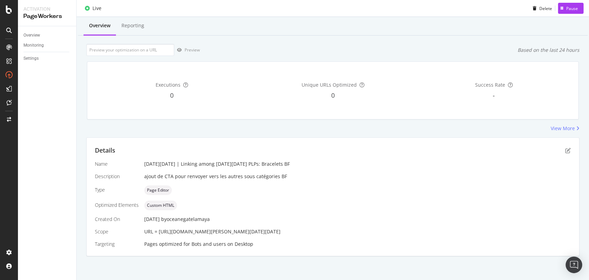
drag, startPoint x: 296, startPoint y: 233, endPoint x: 158, endPoint y: 230, distance: 137.5
click at [158, 230] on div "URL = https://atelier-amaya.com/fr/cadeaux/bracelets-black-friday" at bounding box center [357, 231] width 427 height 7
copy span "https://atelier-amaya.com/fr/cadeaux/bracelets-black-friday"
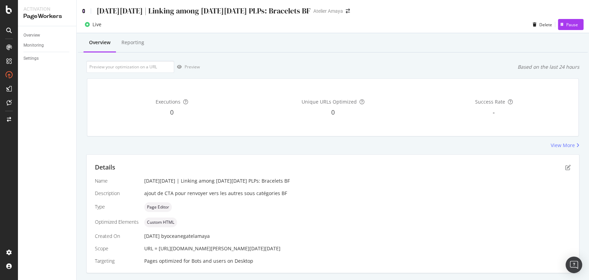
click at [83, 9] on icon at bounding box center [83, 11] width 3 height 5
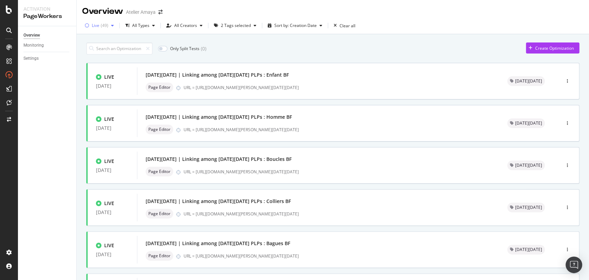
click at [101, 25] on div "( 49 )" at bounding box center [105, 25] width 8 height 4
click at [91, 64] on div at bounding box center [91, 63] width 6 height 6
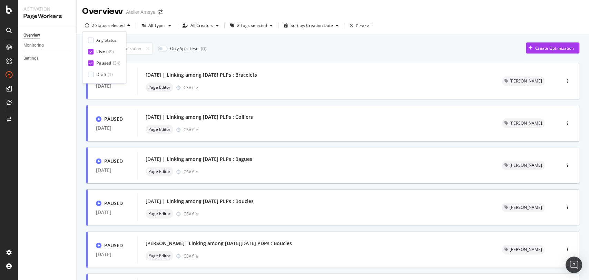
click at [89, 48] on div "Any Status Live ( 49 ) Paused ( 34 ) Draft ( 1 )" at bounding box center [104, 57] width 32 height 40
click at [90, 52] on icon at bounding box center [90, 51] width 3 height 3
click at [238, 27] on div "2 Tags selected" at bounding box center [243, 25] width 30 height 4
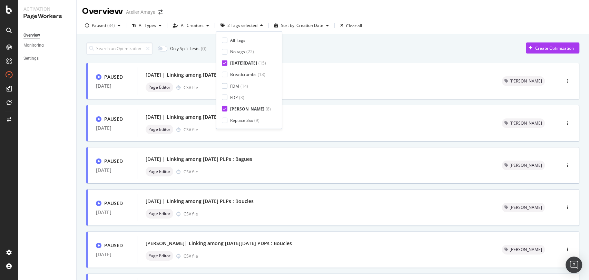
click at [224, 64] on icon at bounding box center [224, 62] width 3 height 3
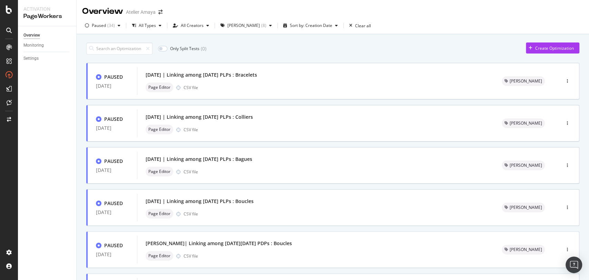
click at [52, 114] on div "Overview Monitoring Settings" at bounding box center [47, 153] width 58 height 254
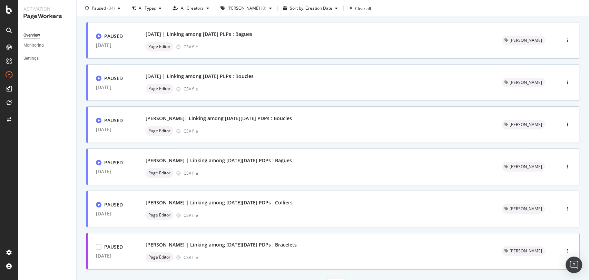
scroll to position [159, 0]
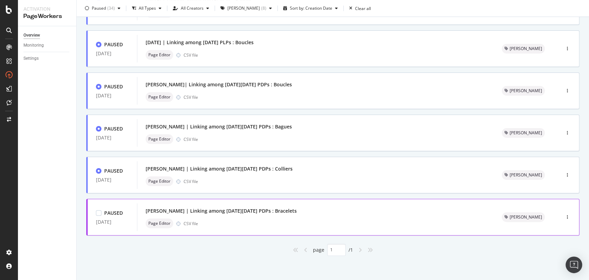
click at [229, 214] on div "Noel | Linking among black friday PDPs : Bracelets" at bounding box center [221, 211] width 151 height 7
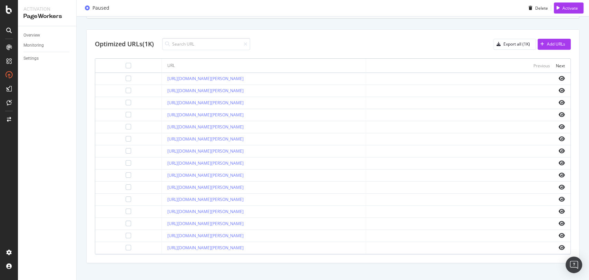
scroll to position [38, 0]
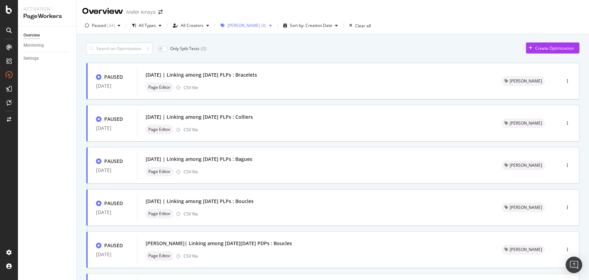
click at [235, 27] on div "Noel ( 8 )" at bounding box center [247, 25] width 39 height 4
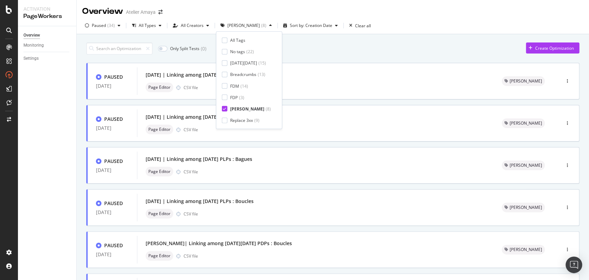
click at [337, 47] on div "Only Split Tests ( 0 ) Create Optimization" at bounding box center [332, 48] width 493 height 12
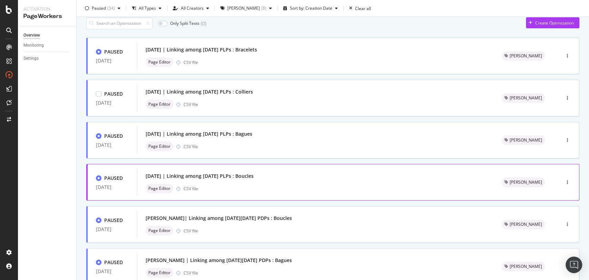
scroll to position [77, 0]
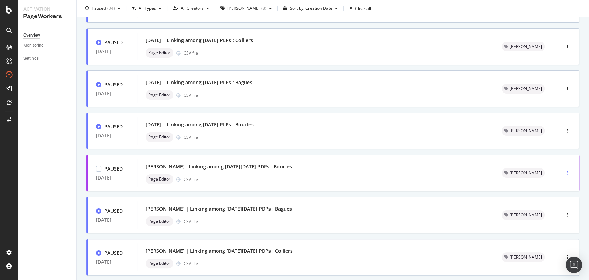
click at [565, 173] on div "button" at bounding box center [568, 173] width 7 height 4
click at [551, 210] on div "Tags" at bounding box center [549, 209] width 9 height 6
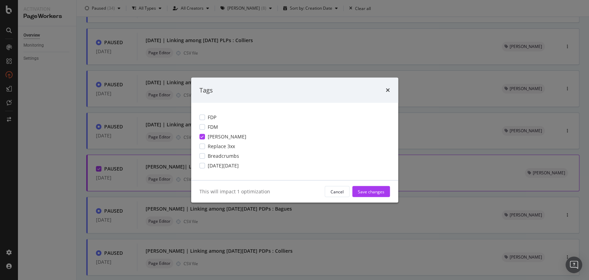
scroll to position [0, 0]
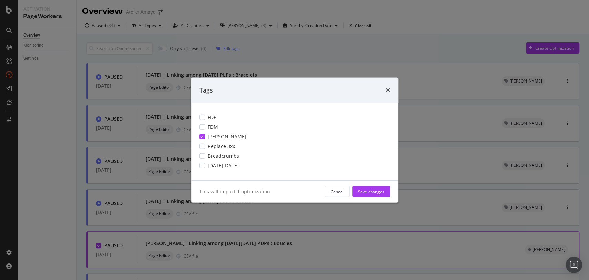
click at [203, 136] on icon "modal" at bounding box center [202, 136] width 3 height 3
click at [202, 167] on div "modal" at bounding box center [203, 166] width 6 height 6
click at [362, 189] on div "Save changes" at bounding box center [371, 192] width 27 height 6
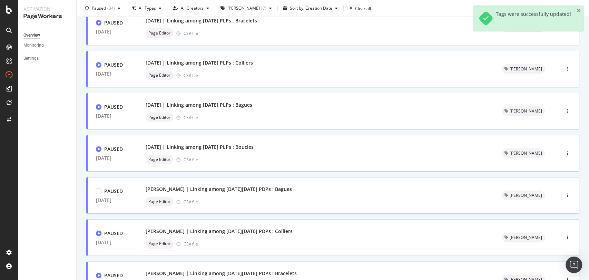
scroll to position [77, 0]
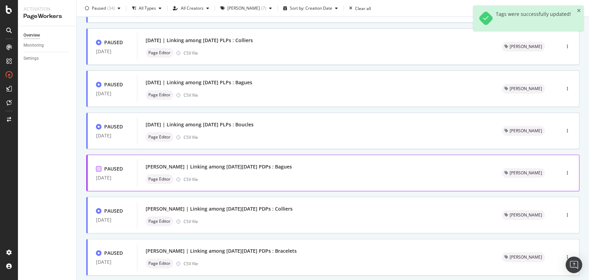
click at [98, 169] on div at bounding box center [99, 169] width 6 height 6
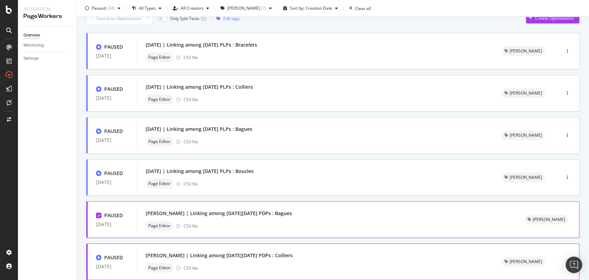
scroll to position [38, 0]
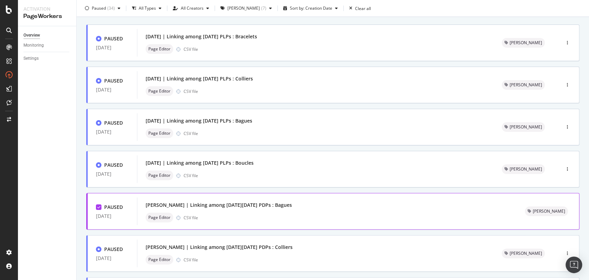
click at [424, 210] on div "Noel | Linking among black friday PDPs : Bagues Page Editor CSV file" at bounding box center [327, 211] width 363 height 22
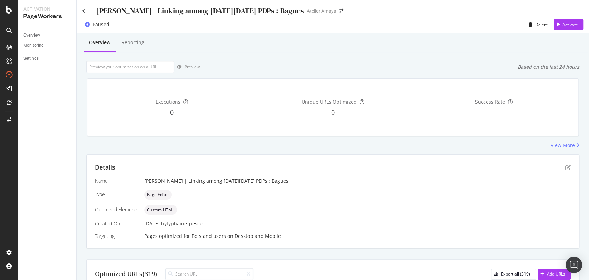
click at [81, 7] on div "Noel | Linking among black friday PDPs : Bagues Atelier Amaya" at bounding box center [333, 8] width 513 height 16
click at [81, 10] on div "Noel | Linking among black friday PDPs : Bagues Atelier Amaya" at bounding box center [333, 8] width 513 height 16
click at [85, 14] on div "Noel | Linking among black friday PDPs : Bagues" at bounding box center [193, 11] width 222 height 11
click at [85, 11] on icon at bounding box center [83, 11] width 3 height 5
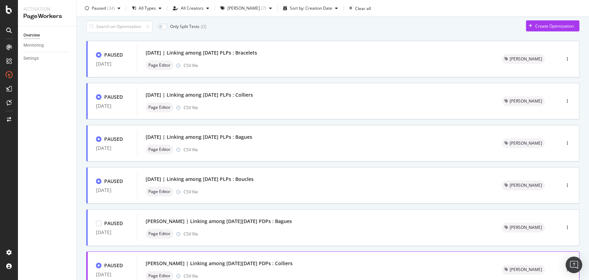
scroll to position [77, 0]
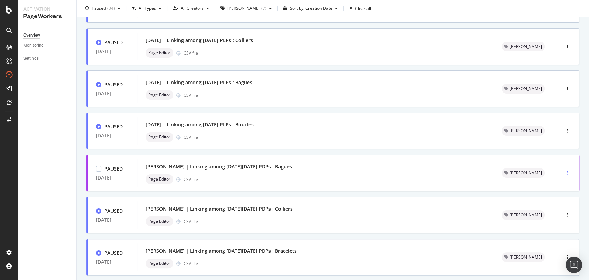
click at [565, 172] on div "button" at bounding box center [568, 173] width 7 height 4
click at [541, 182] on div "Edit" at bounding box center [548, 185] width 35 height 9
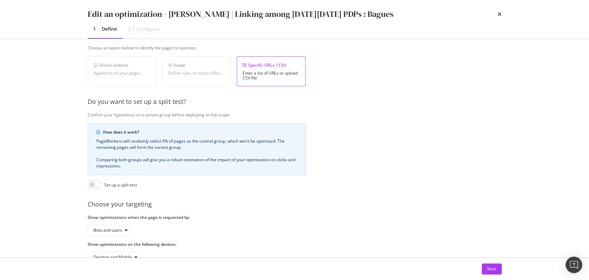
scroll to position [141, 0]
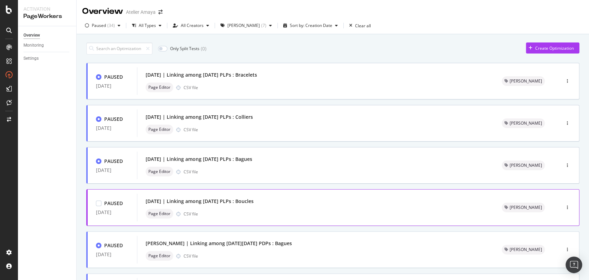
scroll to position [115, 0]
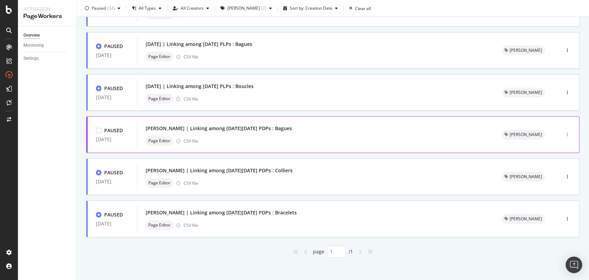
click at [567, 134] on icon "button" at bounding box center [567, 135] width 1 height 4
click at [557, 145] on div "Edit" at bounding box center [548, 147] width 35 height 9
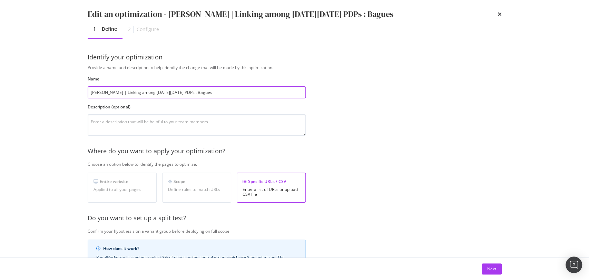
scroll to position [0, 0]
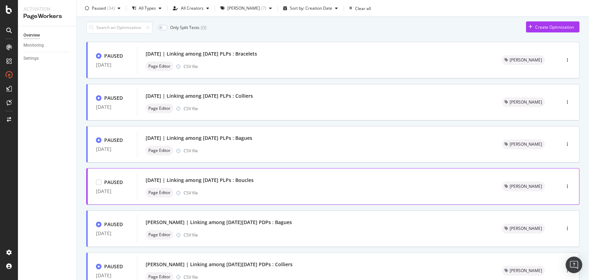
scroll to position [38, 0]
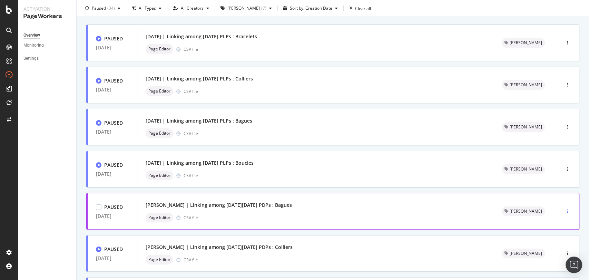
click at [565, 211] on div "button" at bounding box center [568, 211] width 7 height 4
click at [550, 249] on div "Tags" at bounding box center [549, 247] width 9 height 6
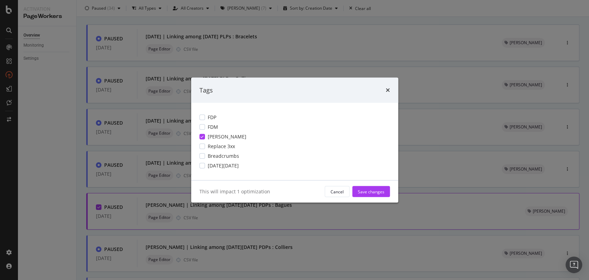
click at [199, 134] on div "FDP FDM Noel Replace 3xx Breadcrumbs Black Friday" at bounding box center [294, 141] width 207 height 77
click at [203, 166] on div "modal" at bounding box center [203, 166] width 6 height 6
click at [201, 137] on icon "modal" at bounding box center [202, 136] width 3 height 3
click at [366, 193] on div "Save changes" at bounding box center [371, 192] width 27 height 6
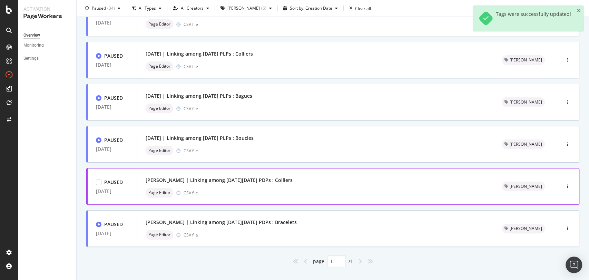
scroll to position [75, 0]
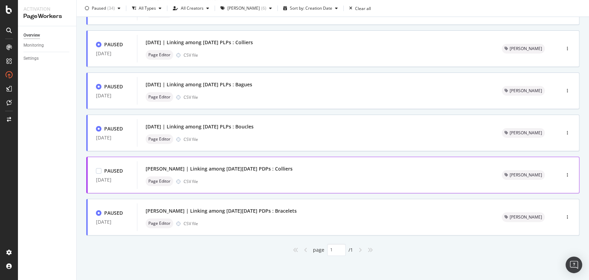
click at [448, 166] on div "Noel | Linking among black friday PDPs : Colliers" at bounding box center [316, 169] width 340 height 10
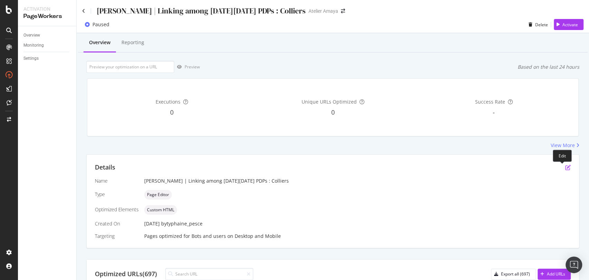
click at [566, 167] on icon "pen-to-square" at bounding box center [569, 168] width 6 height 6
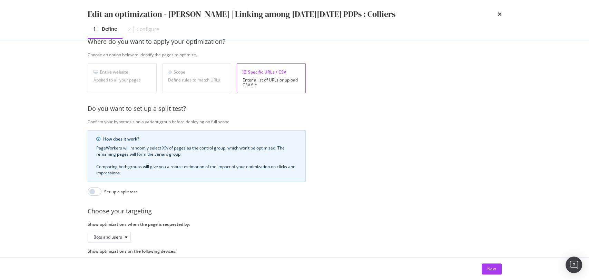
scroll to position [141, 0]
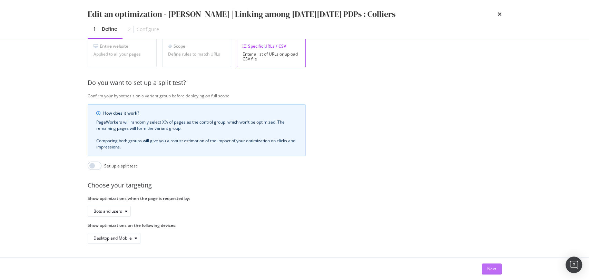
click at [497, 269] on button "Next" at bounding box center [492, 268] width 20 height 11
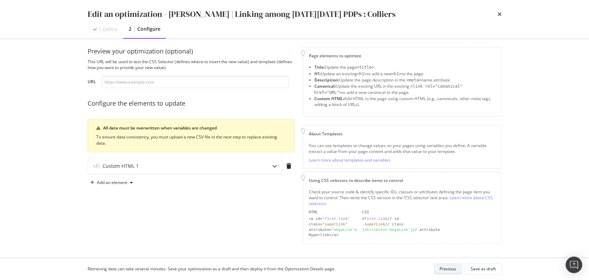
scroll to position [4, 0]
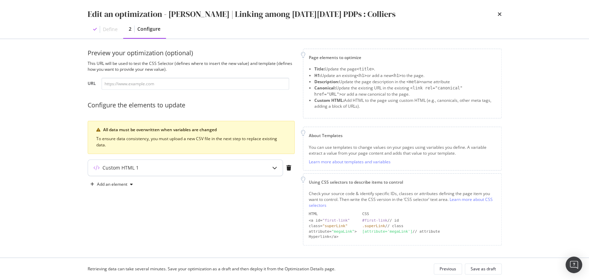
click at [173, 167] on div "Custom HTML 1" at bounding box center [171, 167] width 167 height 7
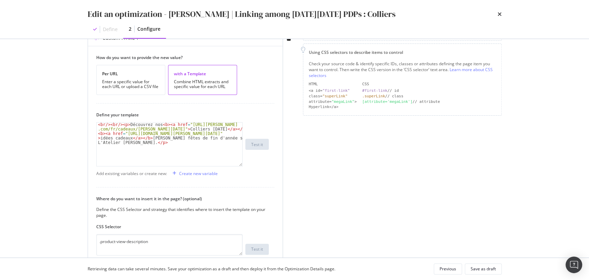
scroll to position [157, 0]
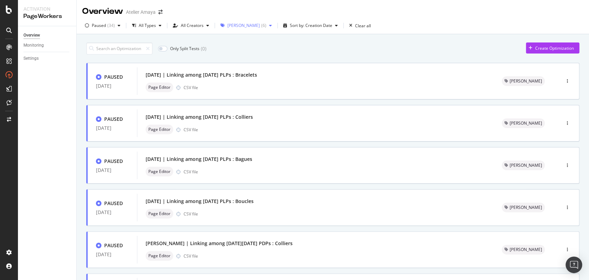
click at [235, 22] on div "Noel ( 6 )" at bounding box center [246, 25] width 57 height 10
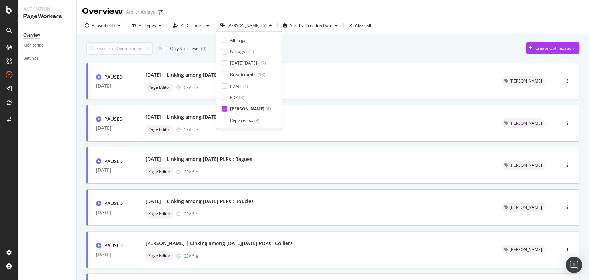
drag, startPoint x: 225, startPoint y: 62, endPoint x: 230, endPoint y: 68, distance: 7.1
click at [225, 62] on div at bounding box center [225, 63] width 6 height 6
click at [224, 108] on icon at bounding box center [224, 108] width 3 height 3
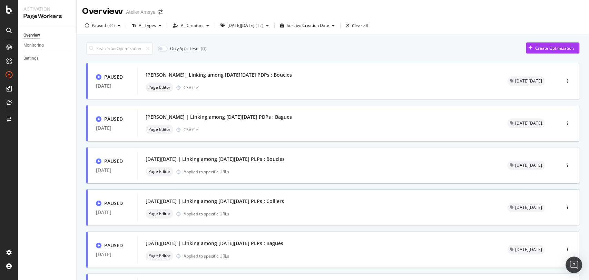
click at [346, 57] on div "Only Split Tests ( 0 ) Create Optimization PAUSED 03 Dec. 2024 Noel| Linking am…" at bounding box center [332, 269] width 493 height 460
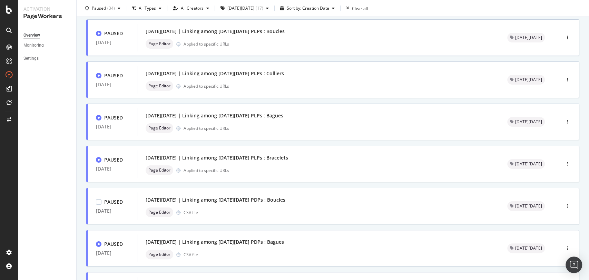
scroll to position [13, 0]
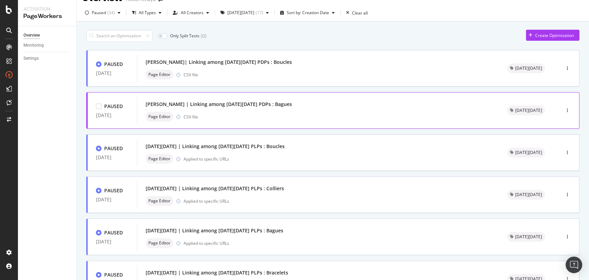
click at [275, 120] on div "Page Editor CSV file" at bounding box center [318, 117] width 345 height 10
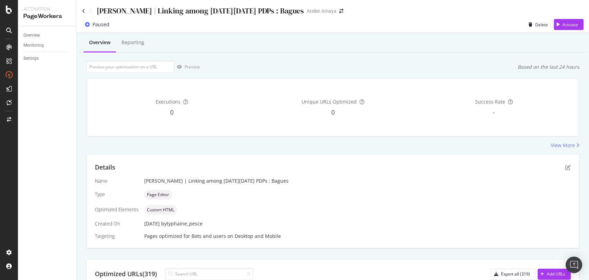
click at [219, 9] on div "Noel | Linking among black friday PDPs : Bagues" at bounding box center [201, 11] width 208 height 11
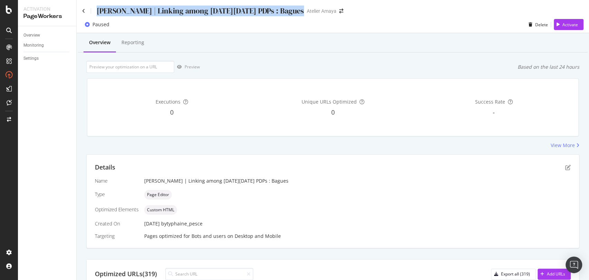
click at [219, 9] on div "Noel | Linking among black friday PDPs : Bagues" at bounding box center [201, 11] width 208 height 11
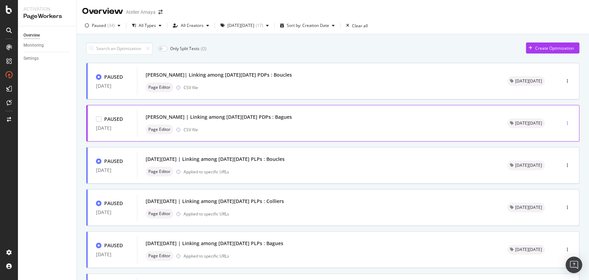
click at [567, 124] on icon "button" at bounding box center [567, 123] width 1 height 4
click at [550, 161] on div "Tags" at bounding box center [549, 159] width 9 height 6
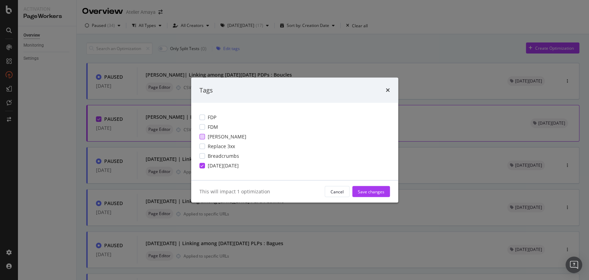
click at [212, 139] on span "Noel" at bounding box center [227, 136] width 39 height 7
click at [202, 161] on div "FDP FDM Noel Replace 3xx Breadcrumbs Black Friday" at bounding box center [294, 141] width 207 height 77
click at [203, 164] on icon "modal" at bounding box center [202, 165] width 3 height 3
click at [371, 191] on div "Save changes" at bounding box center [371, 192] width 27 height 6
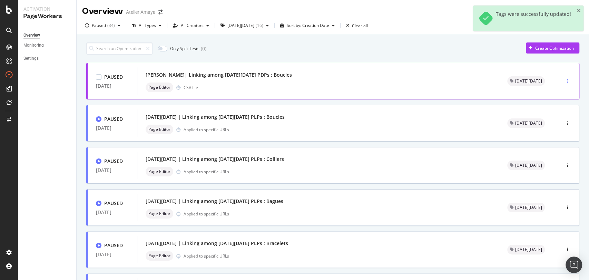
click at [567, 79] on icon "button" at bounding box center [567, 81] width 1 height 4
click at [548, 117] on div "Tags" at bounding box center [549, 117] width 9 height 6
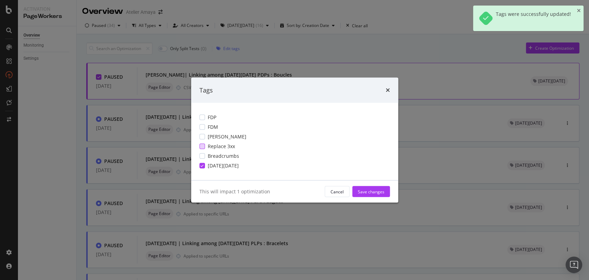
drag, startPoint x: 202, startPoint y: 135, endPoint x: 203, endPoint y: 148, distance: 13.1
click at [202, 135] on div "modal" at bounding box center [203, 137] width 6 height 6
click at [204, 166] on div "modal" at bounding box center [203, 166] width 6 height 6
click at [376, 193] on div "Save changes" at bounding box center [371, 192] width 27 height 6
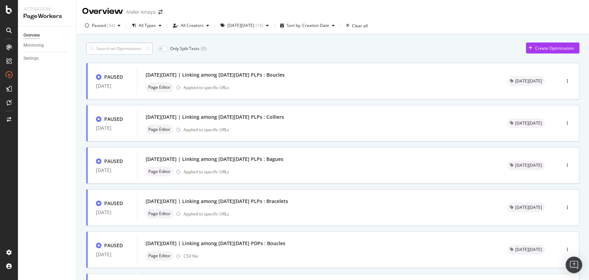
drag, startPoint x: 104, startPoint y: 47, endPoint x: 101, endPoint y: 50, distance: 4.2
click at [105, 47] on input at bounding box center [119, 48] width 66 height 12
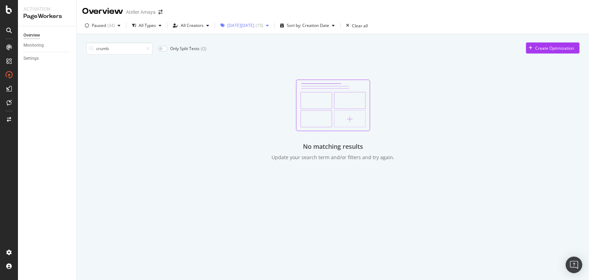
click at [229, 25] on div "Black Friday" at bounding box center [241, 25] width 27 height 4
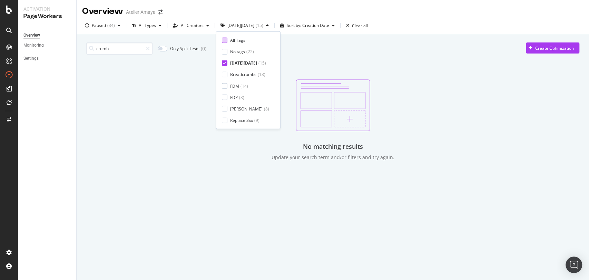
click at [223, 38] on div at bounding box center [225, 40] width 6 height 6
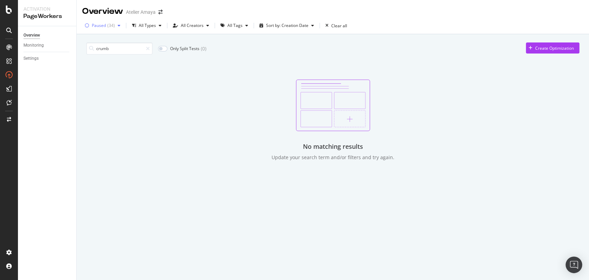
click at [110, 28] on div "( 34 )" at bounding box center [111, 25] width 8 height 4
click at [109, 43] on div "Any Status Live ( 49 ) Paused ( 34 ) Draft ( 1 )" at bounding box center [104, 57] width 32 height 40
click at [108, 41] on div "Any Status" at bounding box center [106, 40] width 20 height 6
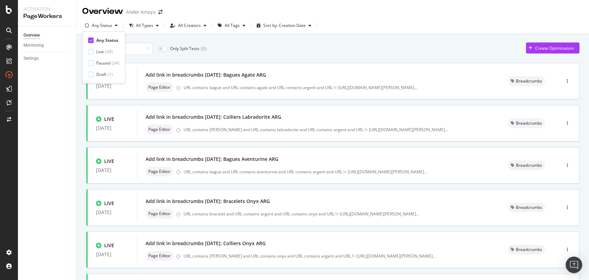
click at [302, 52] on div "crumb Only Split Tests ( 0 ) Create Optimization" at bounding box center [332, 48] width 493 height 12
click at [112, 48] on input "crumb" at bounding box center [119, 48] width 66 height 12
click at [235, 26] on div "All Tags" at bounding box center [232, 25] width 15 height 4
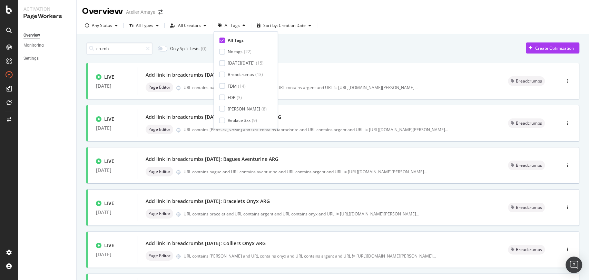
drag, startPoint x: 225, startPoint y: 65, endPoint x: 227, endPoint y: 70, distance: 6.0
click at [225, 64] on div "Black Friday ( 15 )" at bounding box center [243, 63] width 47 height 6
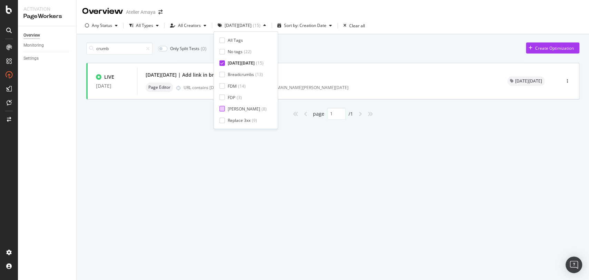
click at [227, 107] on div "Noel ( 8 )" at bounding box center [243, 109] width 47 height 6
click at [225, 60] on div "Black Friday ( 15 )" at bounding box center [244, 63] width 49 height 6
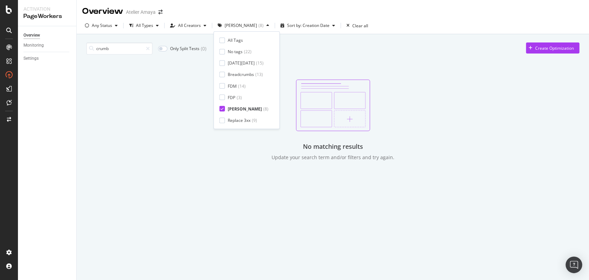
click at [224, 106] on div at bounding box center [223, 109] width 6 height 6
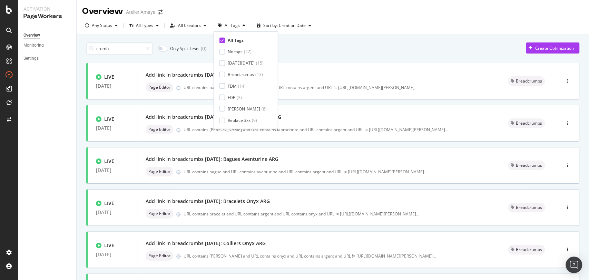
click at [344, 35] on div "crumb Only Split Tests ( 0 ) Create Optimization LIVE 11 Sep. 2024 Add link in …" at bounding box center [333, 278] width 513 height 489
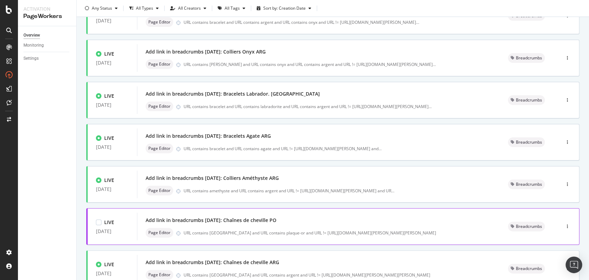
scroll to position [243, 0]
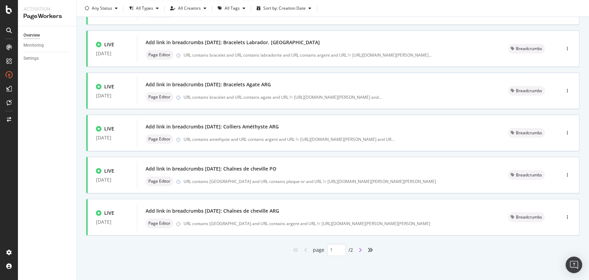
click at [359, 248] on icon "angle-right" at bounding box center [360, 250] width 3 height 6
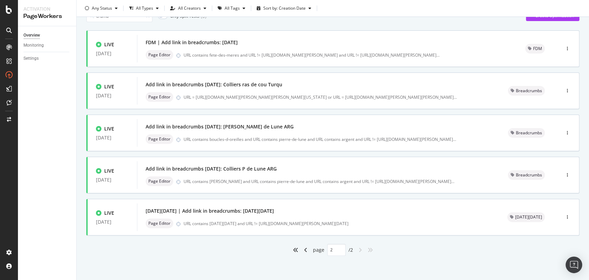
scroll to position [0, 0]
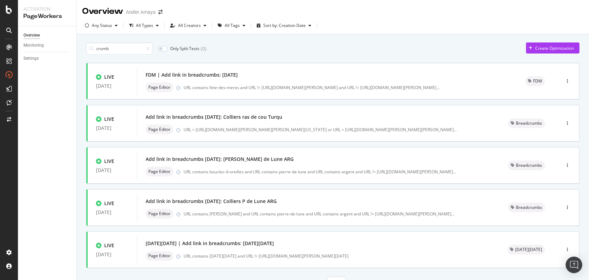
click at [247, 50] on div "crumb Only Split Tests ( 0 ) Create Optimization" at bounding box center [332, 48] width 493 height 12
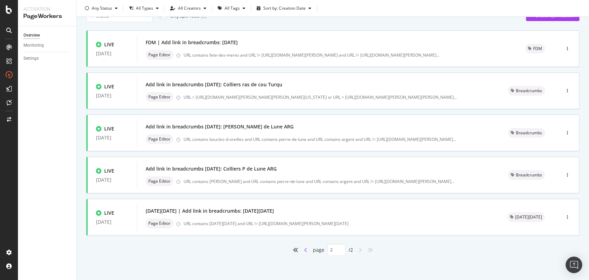
click at [304, 251] on icon "angle-left" at bounding box center [305, 250] width 3 height 6
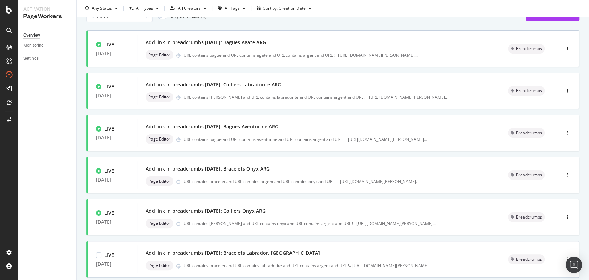
type input "1"
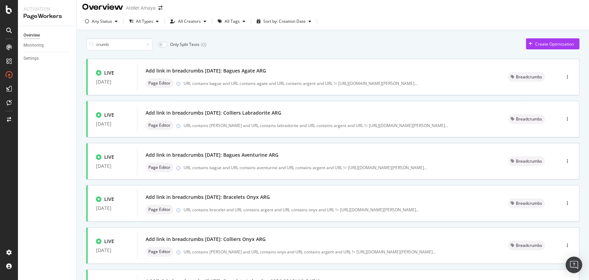
scroll to position [0, 0]
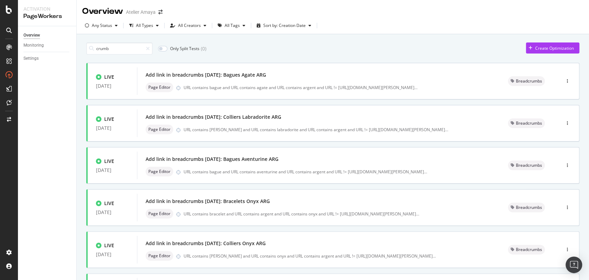
click at [221, 31] on div "Any Status All Types All Creators All Tags Sort by: Creation Date" at bounding box center [333, 27] width 513 height 14
click at [227, 26] on div "All Tags" at bounding box center [232, 25] width 15 height 4
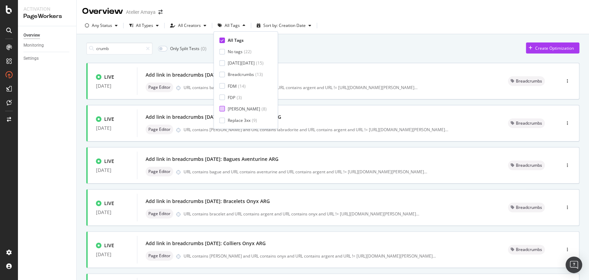
click at [224, 110] on div at bounding box center [223, 109] width 6 height 6
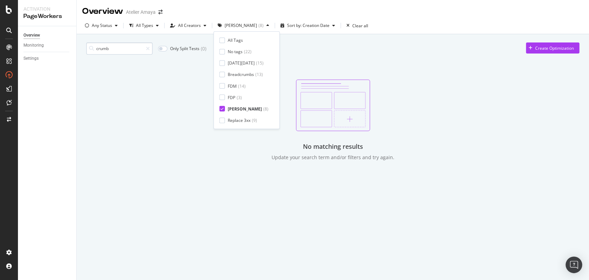
click at [116, 42] on input "crumb" at bounding box center [119, 48] width 66 height 12
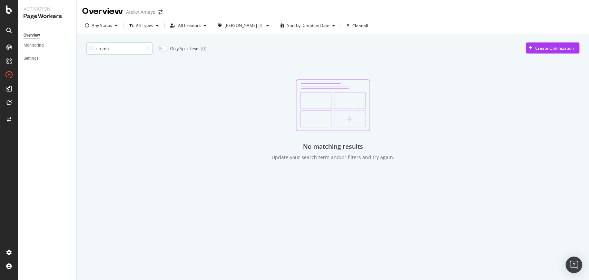
click at [116, 42] on input "crumb" at bounding box center [119, 48] width 66 height 12
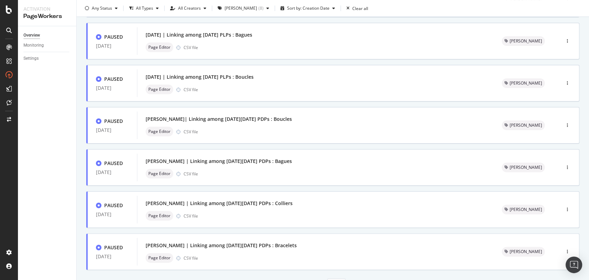
scroll to position [159, 0]
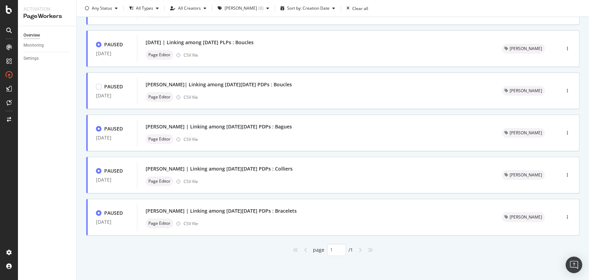
drag, startPoint x: 559, startPoint y: 89, endPoint x: 315, endPoint y: 69, distance: 245.6
click at [315, 69] on div "PAUSED 03 Dec. 2024 Noël | Linking among noël PLPs : Bracelets Page Editor CSV …" at bounding box center [332, 80] width 493 height 352
click at [565, 90] on div at bounding box center [567, 91] width 23 height 14
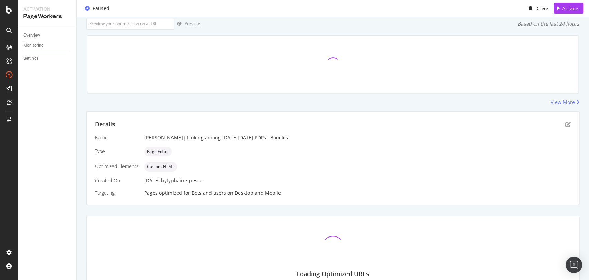
scroll to position [86, 0]
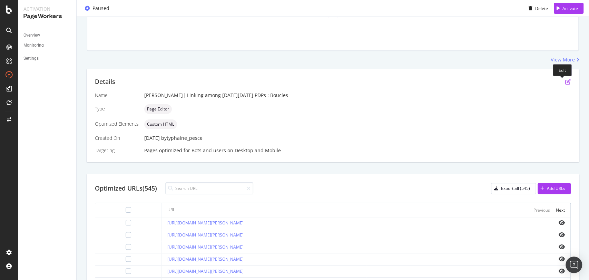
click at [566, 81] on icon "pen-to-square" at bounding box center [569, 82] width 6 height 6
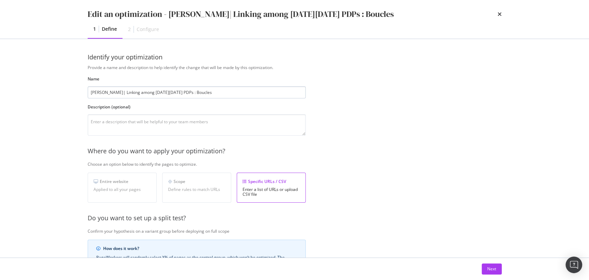
click at [149, 91] on input "Noel| Linking among black friday PDPs : Boucles" at bounding box center [197, 92] width 218 height 12
drag, startPoint x: 141, startPoint y: 90, endPoint x: 132, endPoint y: 93, distance: 9.2
click at [132, 93] on input "Noel| Linking among Noël PDPs : Boucles" at bounding box center [197, 92] width 218 height 12
drag, startPoint x: 99, startPoint y: 93, endPoint x: 71, endPoint y: 93, distance: 28.3
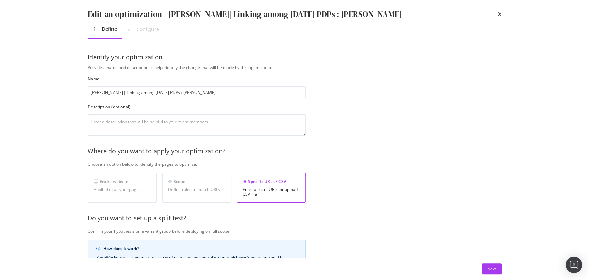
click at [71, 93] on div "Edit an optimization - Noel| Linking among Noël PDPs : Boucles 1 Define 2 Confi…" at bounding box center [294, 140] width 589 height 280
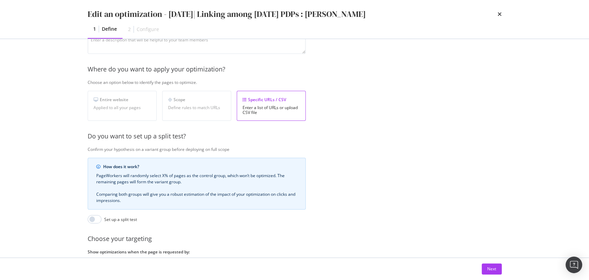
scroll to position [141, 0]
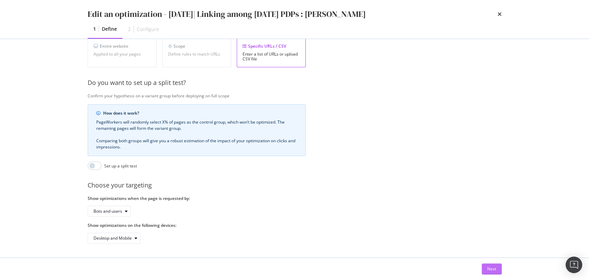
type input "Noël| Linking among Noël PDPs : Boucles"
click at [488, 269] on div "Next" at bounding box center [492, 269] width 9 height 6
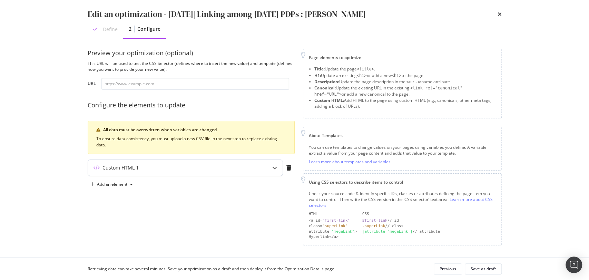
click at [137, 173] on div "Custom HTML 1" at bounding box center [185, 168] width 195 height 16
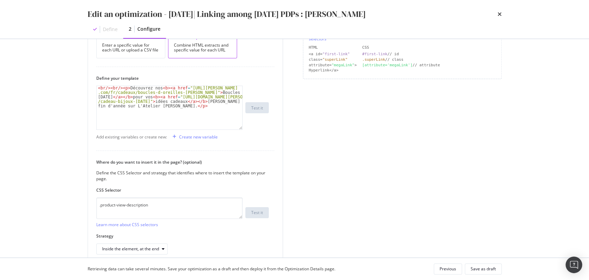
scroll to position [192, 0]
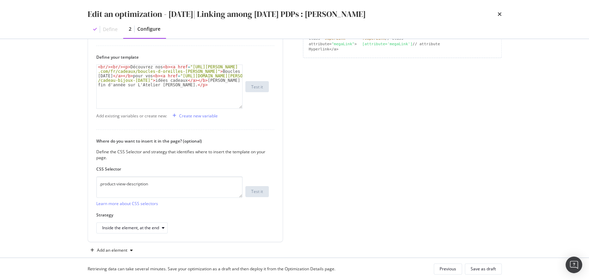
click at [487, 276] on div "Retrieving data can take several minutes. Save your optimization as a draft and…" at bounding box center [295, 269] width 442 height 22
click at [489, 272] on div "Save as draft" at bounding box center [483, 269] width 25 height 10
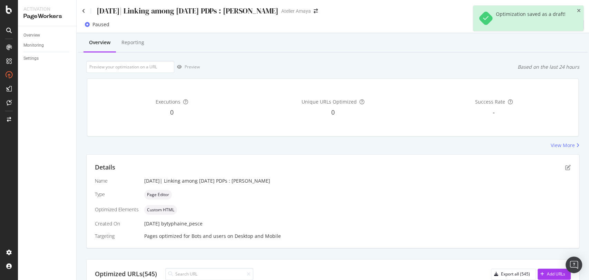
click at [86, 10] on div "Noël| Linking among Noël PDPs : Boucles" at bounding box center [180, 11] width 196 height 11
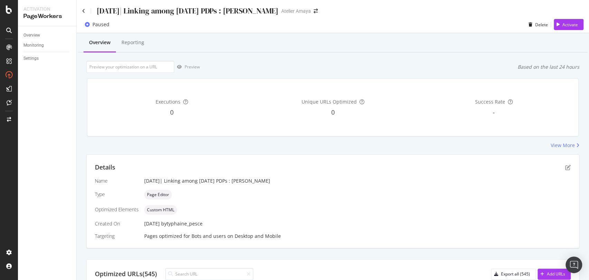
click at [81, 10] on div "Noël| Linking among Noël PDPs : Boucles Atelier Amaya" at bounding box center [333, 8] width 513 height 16
click at [82, 10] on icon at bounding box center [83, 11] width 3 height 5
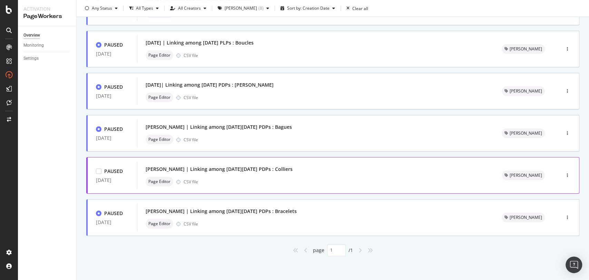
scroll to position [159, 0]
click at [565, 133] on div "button" at bounding box center [568, 133] width 7 height 4
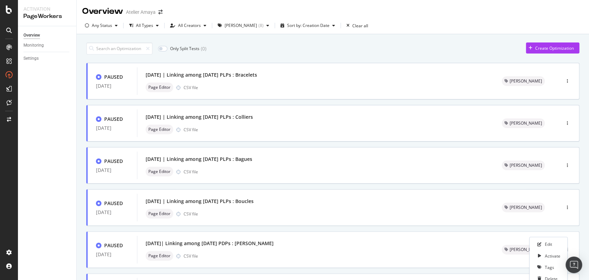
drag, startPoint x: 548, startPoint y: 243, endPoint x: 578, endPoint y: 171, distance: 78.2
click at [578, 171] on div "Only Split Tests ( 0 ) Create Optimization PAUSED 03 Dec. 2024 Noël | Linking a…" at bounding box center [333, 236] width 513 height 405
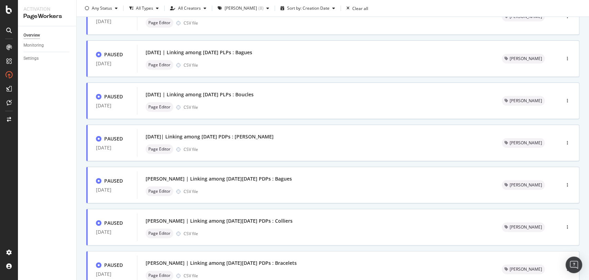
scroll to position [153, 0]
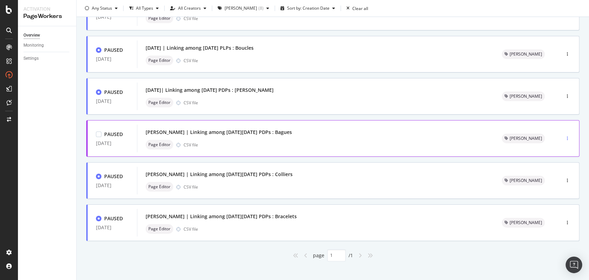
click at [565, 136] on div "button" at bounding box center [568, 138] width 7 height 4
click at [553, 151] on div "Edit" at bounding box center [548, 151] width 35 height 9
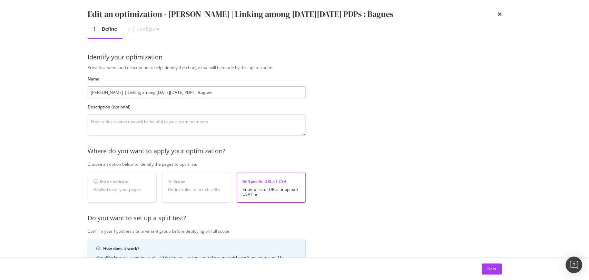
click at [97, 91] on input "Noel | Linking among black friday PDPs : Bagues" at bounding box center [197, 92] width 218 height 12
click at [152, 93] on input "Noël | Linking among black friday PDPs : Bagues" at bounding box center [197, 92] width 218 height 12
type input "Noël | Linking among Noël PDPs : Bagues"
click at [493, 269] on div "Next" at bounding box center [492, 269] width 9 height 6
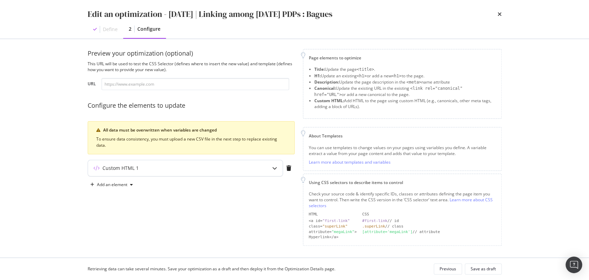
click at [182, 166] on div "Custom HTML 1" at bounding box center [171, 168] width 167 height 7
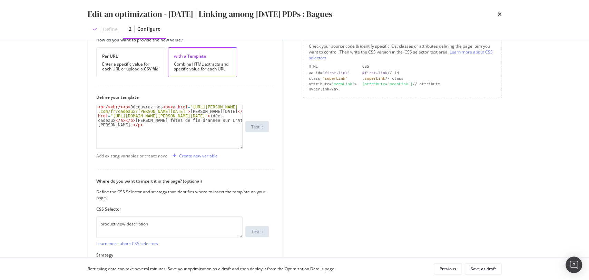
scroll to position [196, 0]
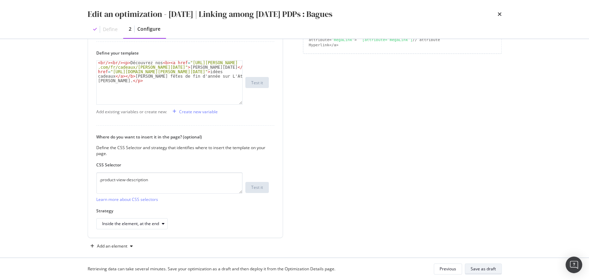
click at [497, 268] on button "Save as draft" at bounding box center [483, 268] width 37 height 11
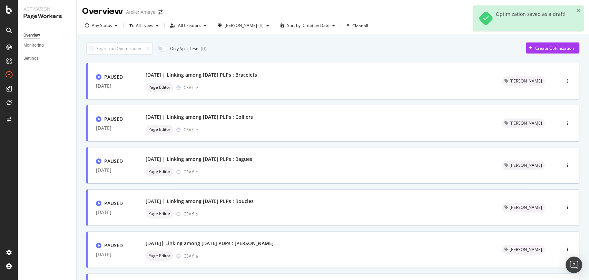
scroll to position [159, 0]
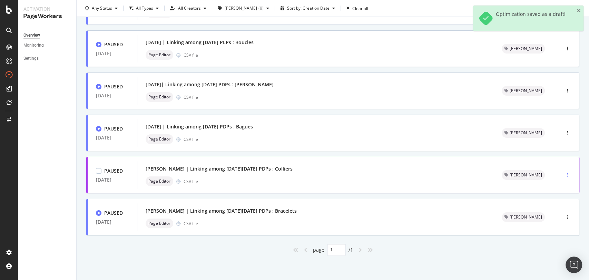
click at [565, 177] on div "button" at bounding box center [568, 175] width 7 height 10
click at [546, 186] on div "Edit" at bounding box center [548, 188] width 7 height 6
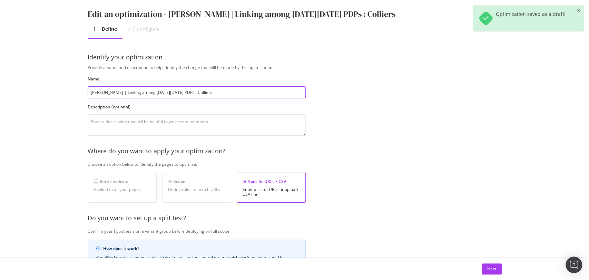
scroll to position [0, 0]
drag, startPoint x: 95, startPoint y: 94, endPoint x: 99, endPoint y: 94, distance: 4.1
click at [96, 94] on input "Noel | Linking among black friday PDPs : Colliers" at bounding box center [197, 92] width 218 height 12
click at [99, 94] on input "Noel | Linking among black friday PDPs : Colliers" at bounding box center [197, 92] width 218 height 12
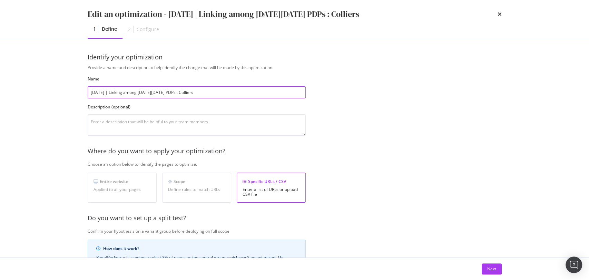
click at [147, 92] on input "Noël | Linking among black friday PDPs : Colliers" at bounding box center [197, 92] width 218 height 12
type input "Noël | Linking among Noël PDPs : Colliers"
click at [486, 270] on button "Next" at bounding box center [492, 268] width 20 height 11
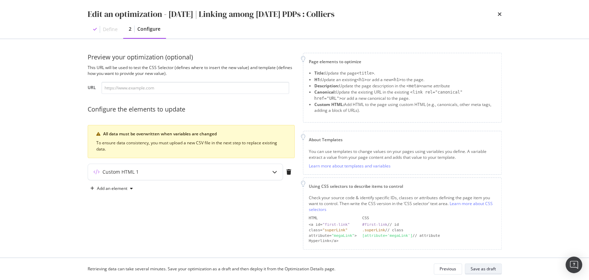
click at [490, 269] on div "Save as draft" at bounding box center [483, 269] width 25 height 6
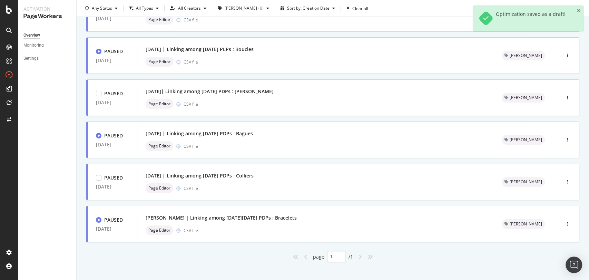
scroll to position [159, 0]
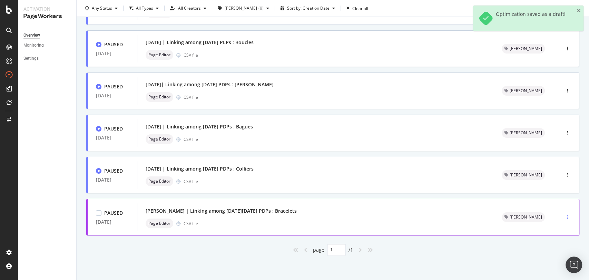
click at [567, 216] on icon "button" at bounding box center [567, 217] width 1 height 4
click at [558, 228] on div "Edit" at bounding box center [548, 229] width 35 height 9
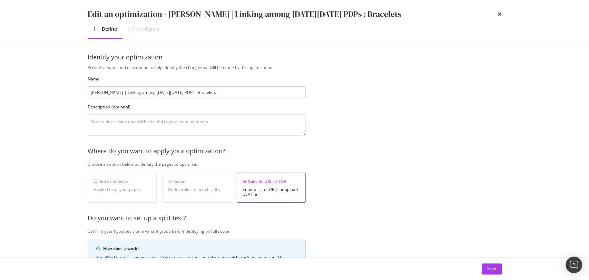
click at [99, 93] on input "Noel | Linking among black friday PDPs : Bracelets" at bounding box center [197, 92] width 218 height 12
click at [150, 93] on input "Noël | Linking among black friday PDPs : Bracelets" at bounding box center [197, 92] width 218 height 12
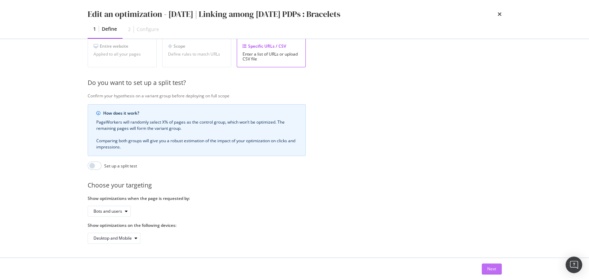
type input "Noël | Linking among Noël PDPs : Bracelets"
click at [489, 271] on div "Next" at bounding box center [492, 269] width 9 height 6
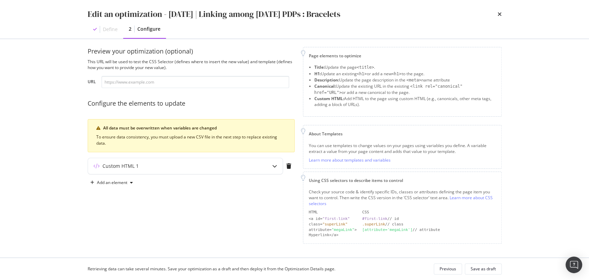
scroll to position [4, 0]
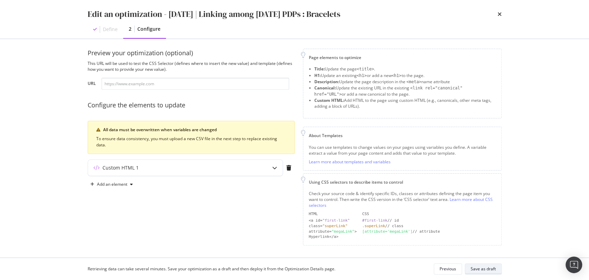
click at [486, 271] on div "Save as draft" at bounding box center [483, 269] width 25 height 6
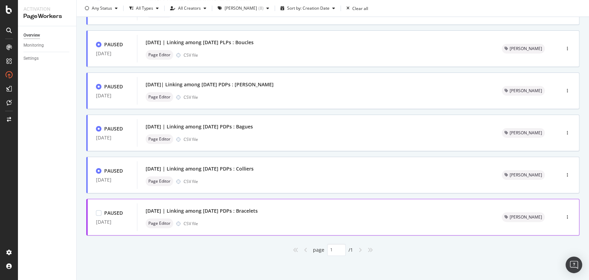
scroll to position [0, 0]
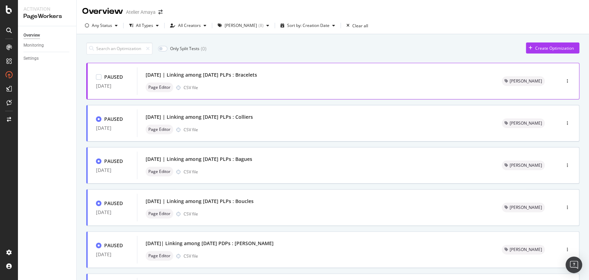
click at [267, 92] on div "Page Editor CSV file" at bounding box center [316, 88] width 340 height 10
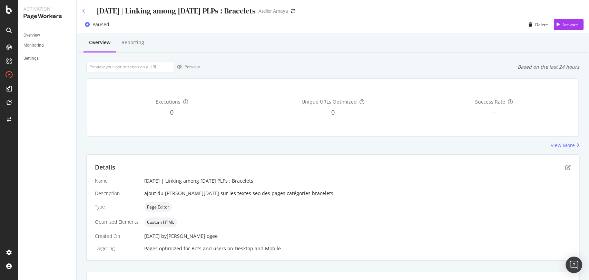
drag, startPoint x: 87, startPoint y: 9, endPoint x: 83, endPoint y: 9, distance: 3.8
click at [87, 9] on div "Noël | Linking among noël PLPs : Bracelets" at bounding box center [169, 11] width 174 height 11
click at [81, 10] on div "Noël | Linking among noël PLPs : Bracelets Atelier Amaya" at bounding box center [333, 8] width 513 height 16
click at [84, 10] on icon at bounding box center [83, 11] width 3 height 5
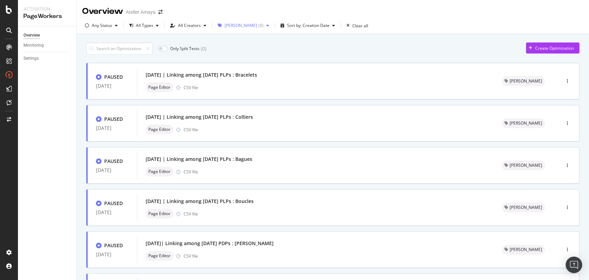
click at [228, 28] on div "Noel" at bounding box center [241, 25] width 32 height 4
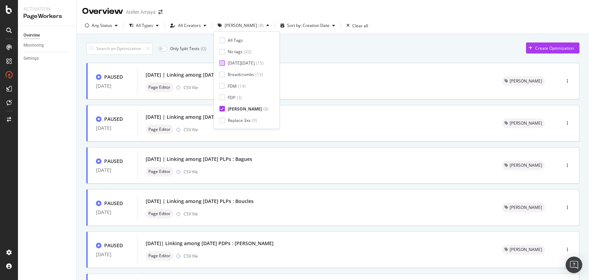
click at [226, 62] on div "Black Friday ( 15 )" at bounding box center [244, 63] width 49 height 6
click at [119, 29] on div "Any Status" at bounding box center [101, 25] width 38 height 10
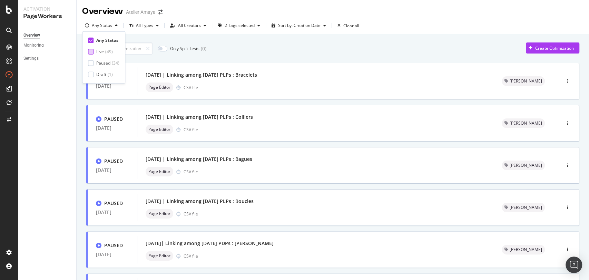
click at [98, 51] on div "Live" at bounding box center [100, 52] width 8 height 6
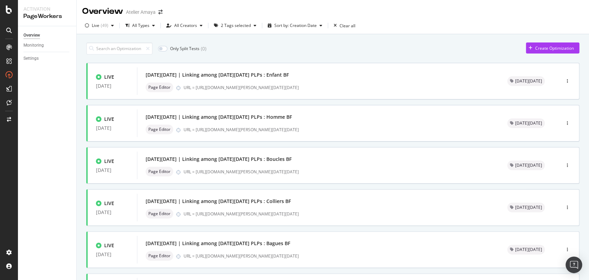
click at [259, 42] on div "Only Split Tests ( 0 ) Create Optimization LIVE 06 Nov. 2024 Black Friday | Lin…" at bounding box center [332, 206] width 493 height 334
click at [243, 25] on div "2 Tags selected" at bounding box center [236, 25] width 30 height 4
click at [345, 54] on div "Only Split Tests ( 0 ) Create Optimization" at bounding box center [332, 48] width 493 height 12
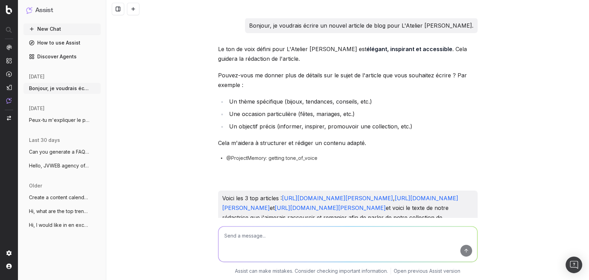
scroll to position [11157, 0]
